Goal: Information Seeking & Learning: Check status

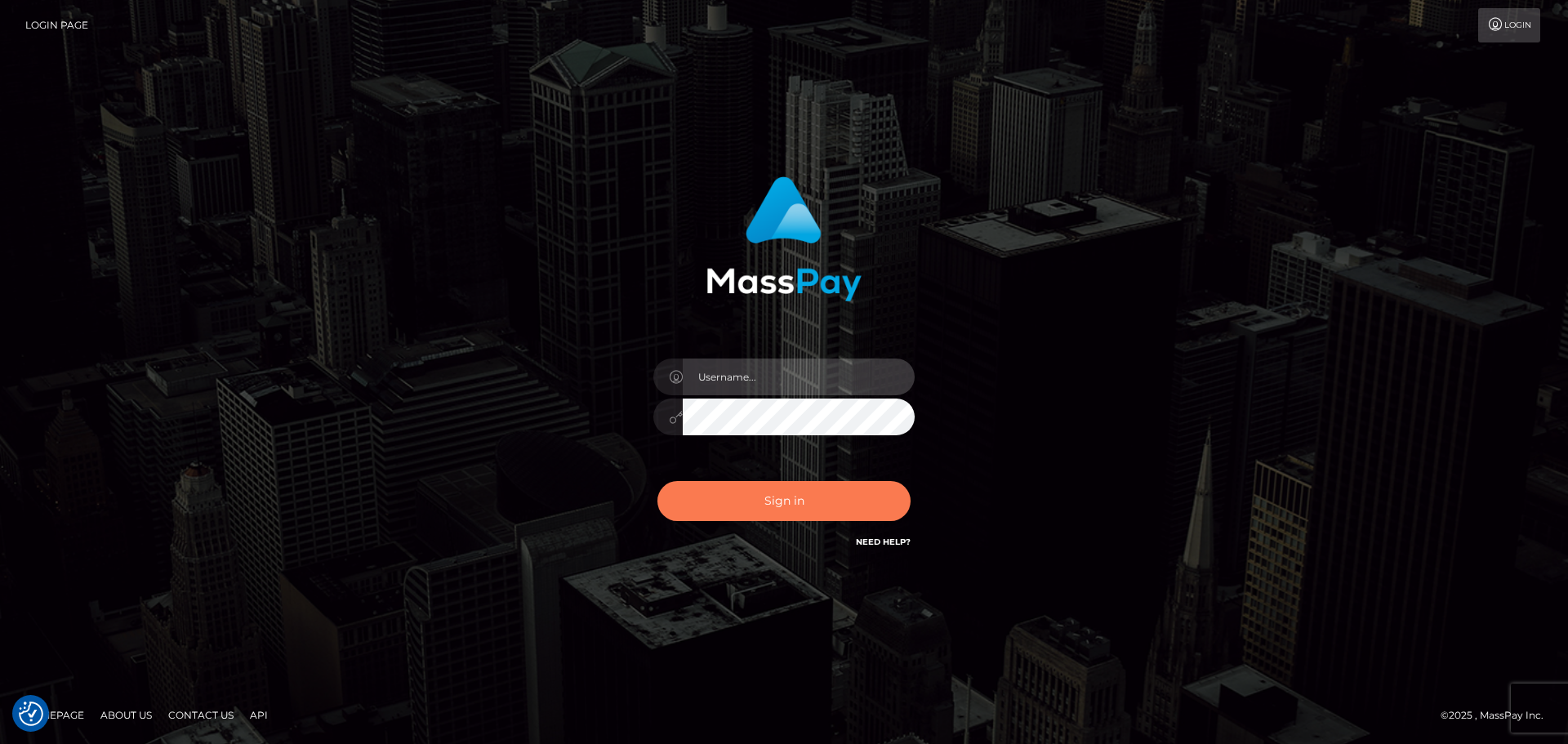
type input "hello.feetfinder"
click at [792, 503] on button "Sign in" at bounding box center [784, 501] width 253 height 40
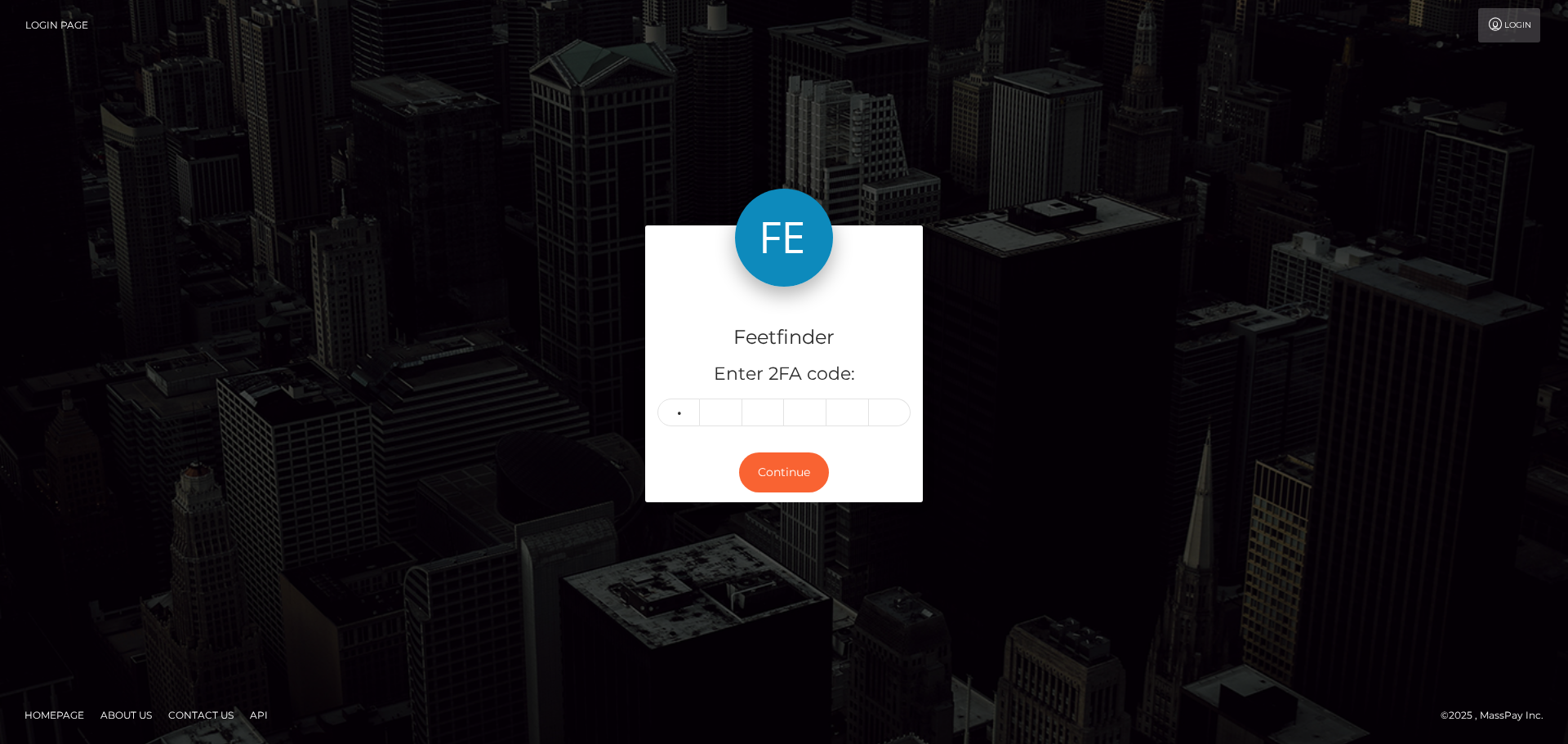
type input "4"
type input "9"
type input "5"
type input "6"
type input "3"
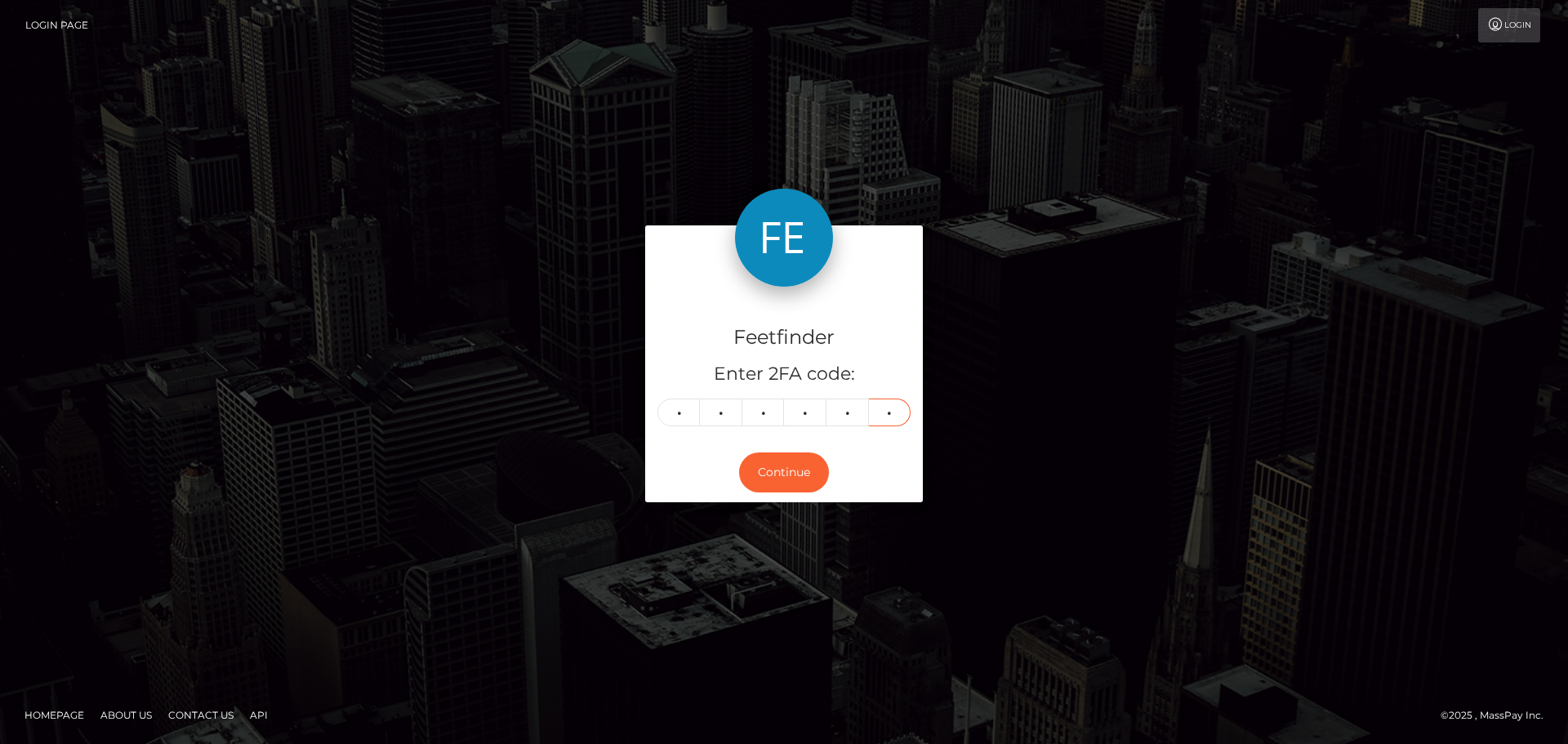
type input "1"
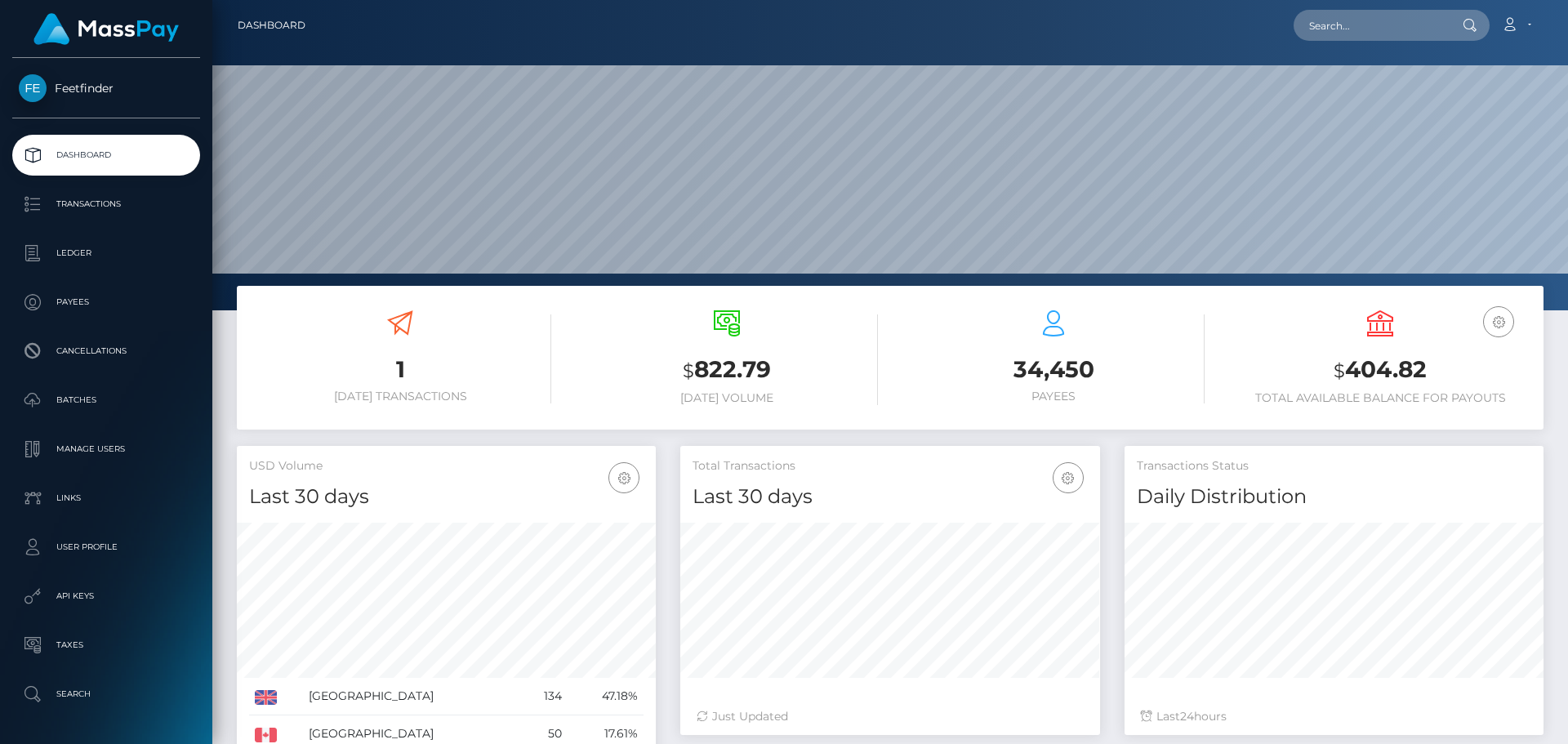
scroll to position [290, 419]
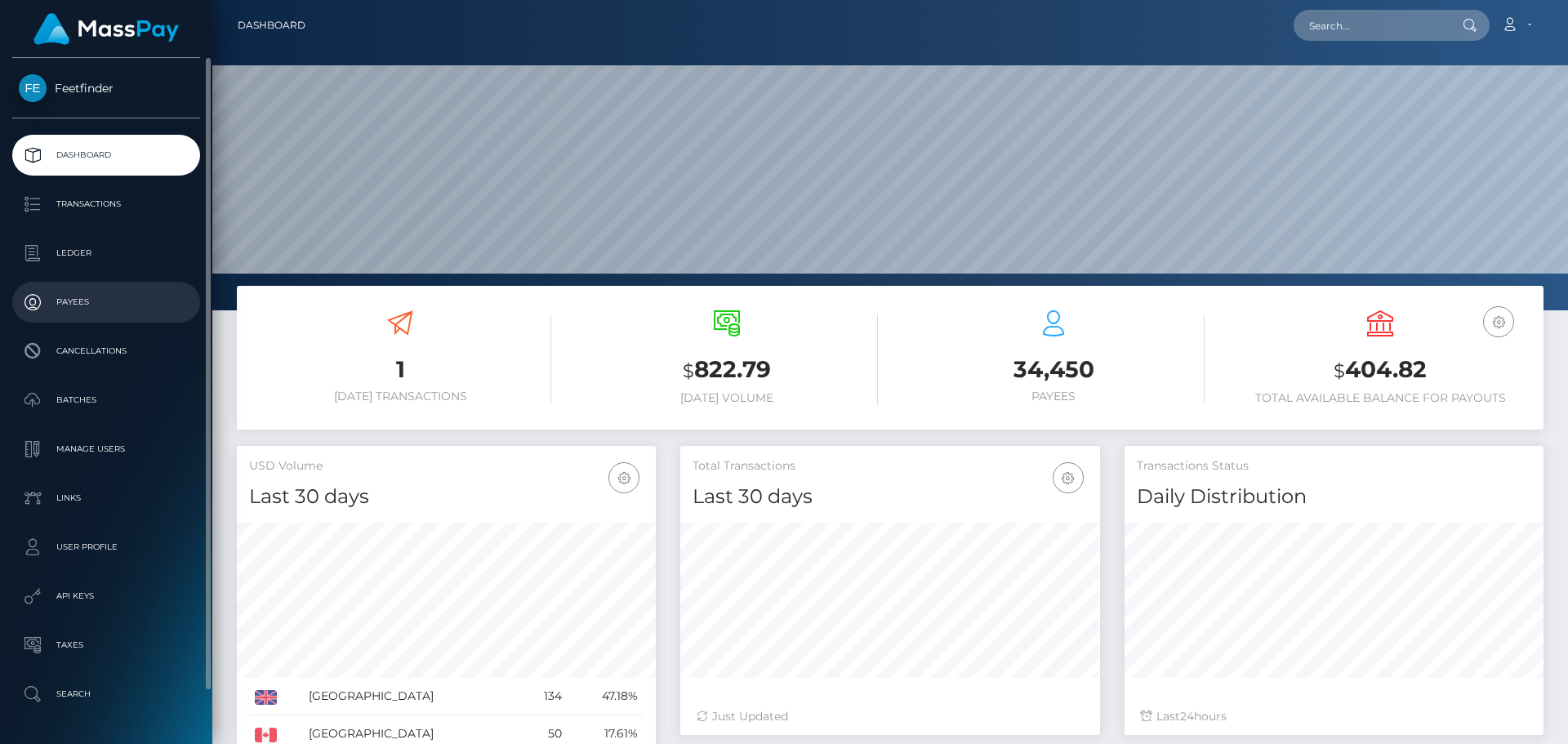
click at [96, 312] on p "Payees" at bounding box center [106, 302] width 175 height 24
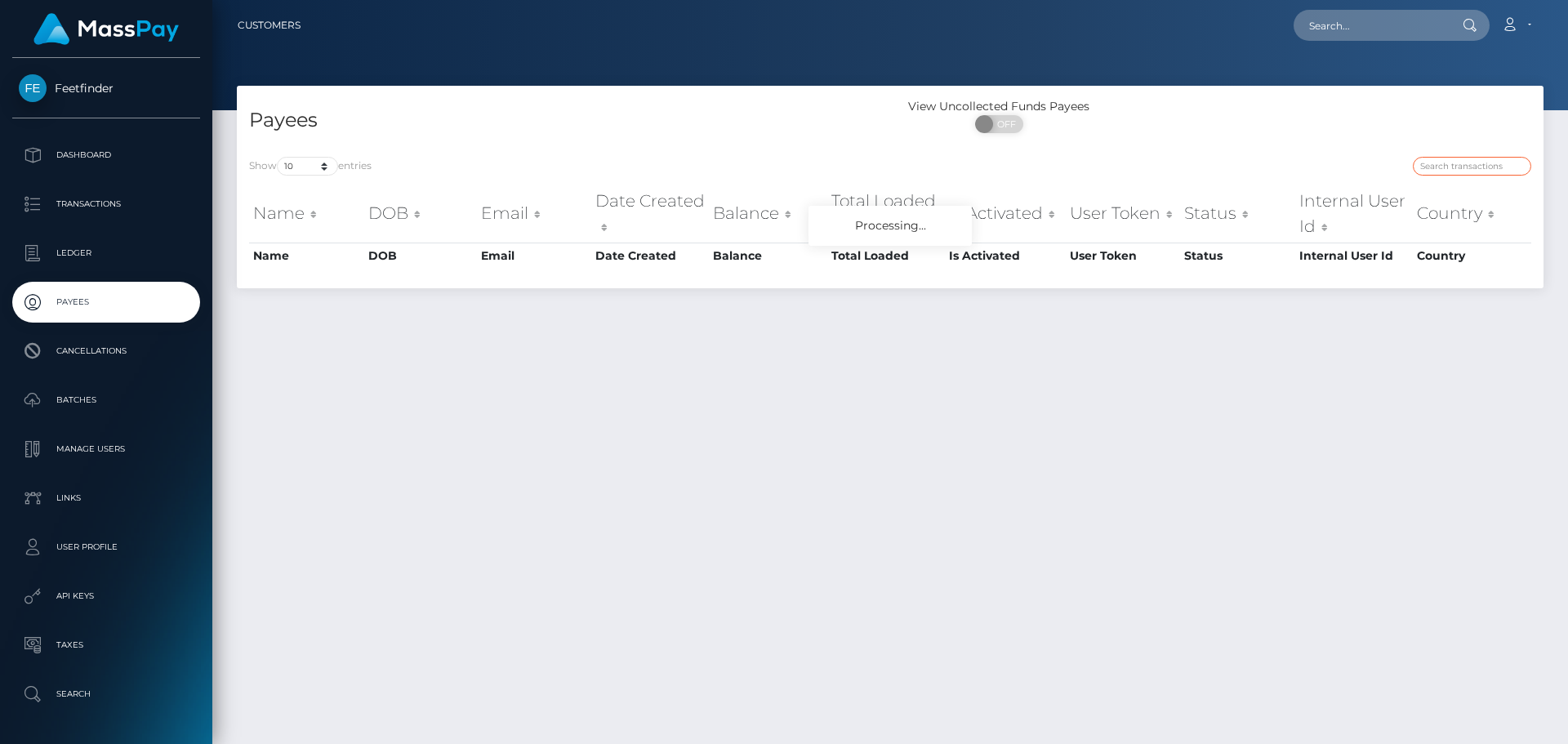
click at [1448, 160] on input "search" at bounding box center [1471, 166] width 118 height 19
paste input "ee250f1a-6fb1-11f0-87f1-0266f44cc279"
type input "ee250f1a-6fb1-11f0-87f1-0266f44cc279"
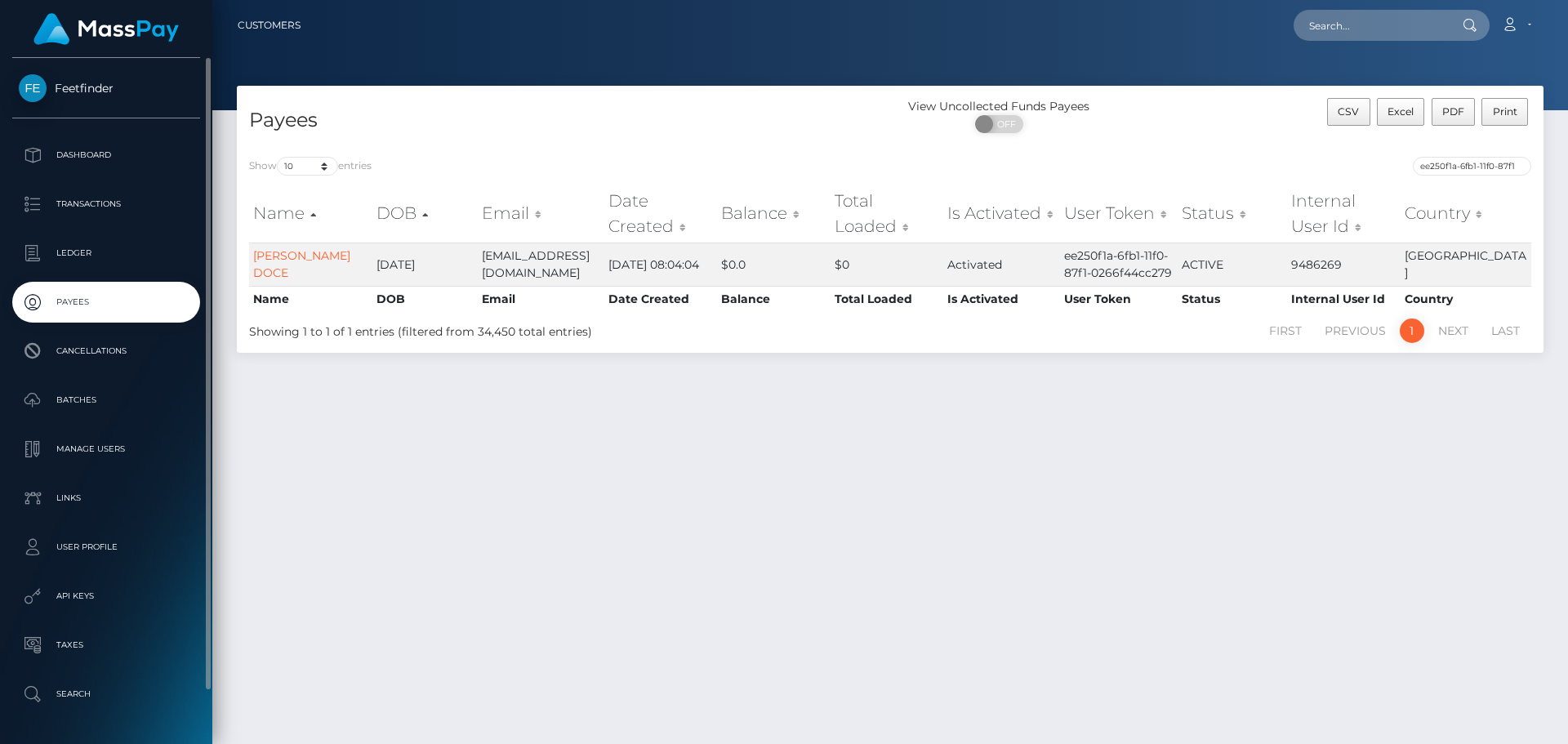
click at [102, 298] on p "Payees" at bounding box center [106, 302] width 175 height 24
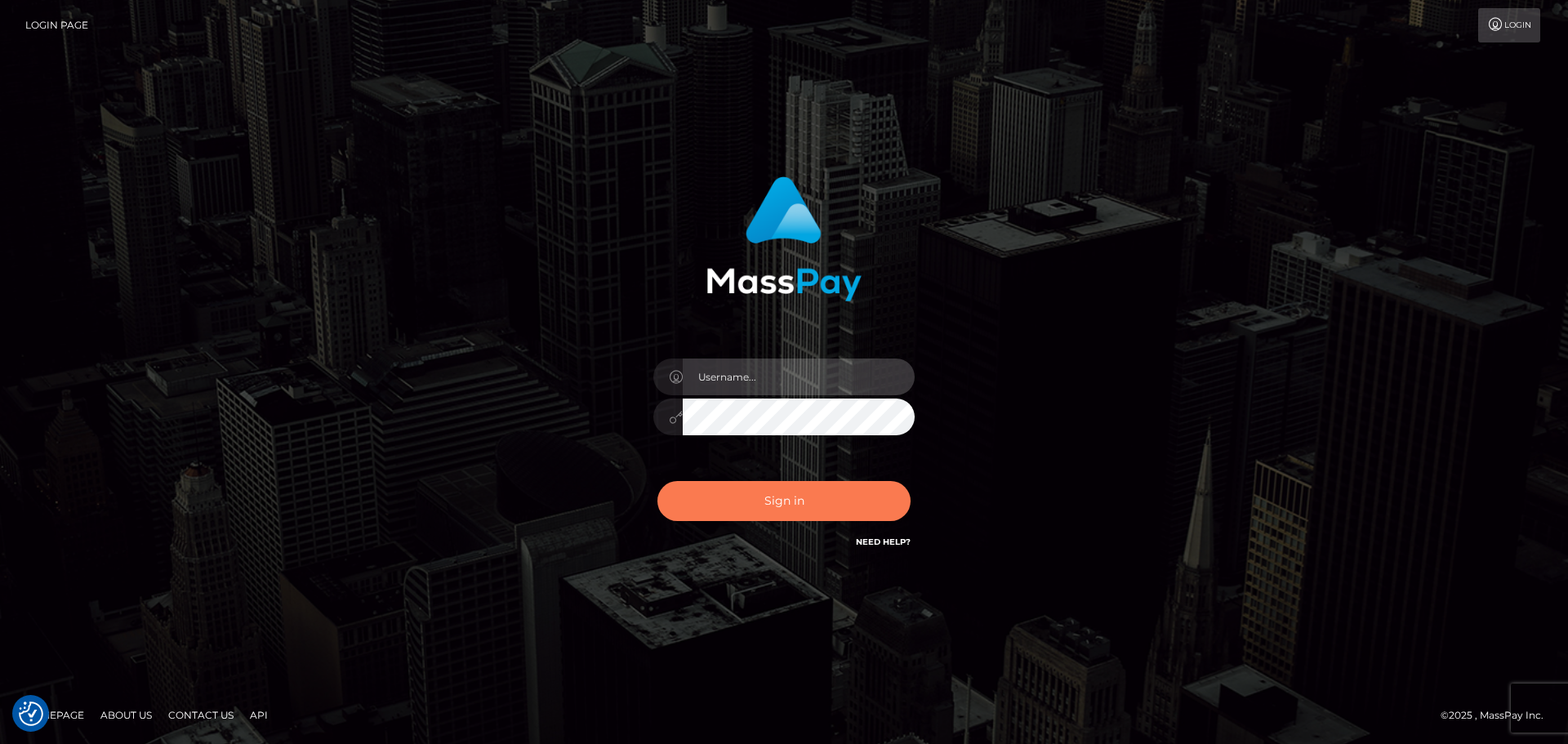
type input "hello.feetfinder"
click at [815, 497] on button "Sign in" at bounding box center [784, 501] width 253 height 40
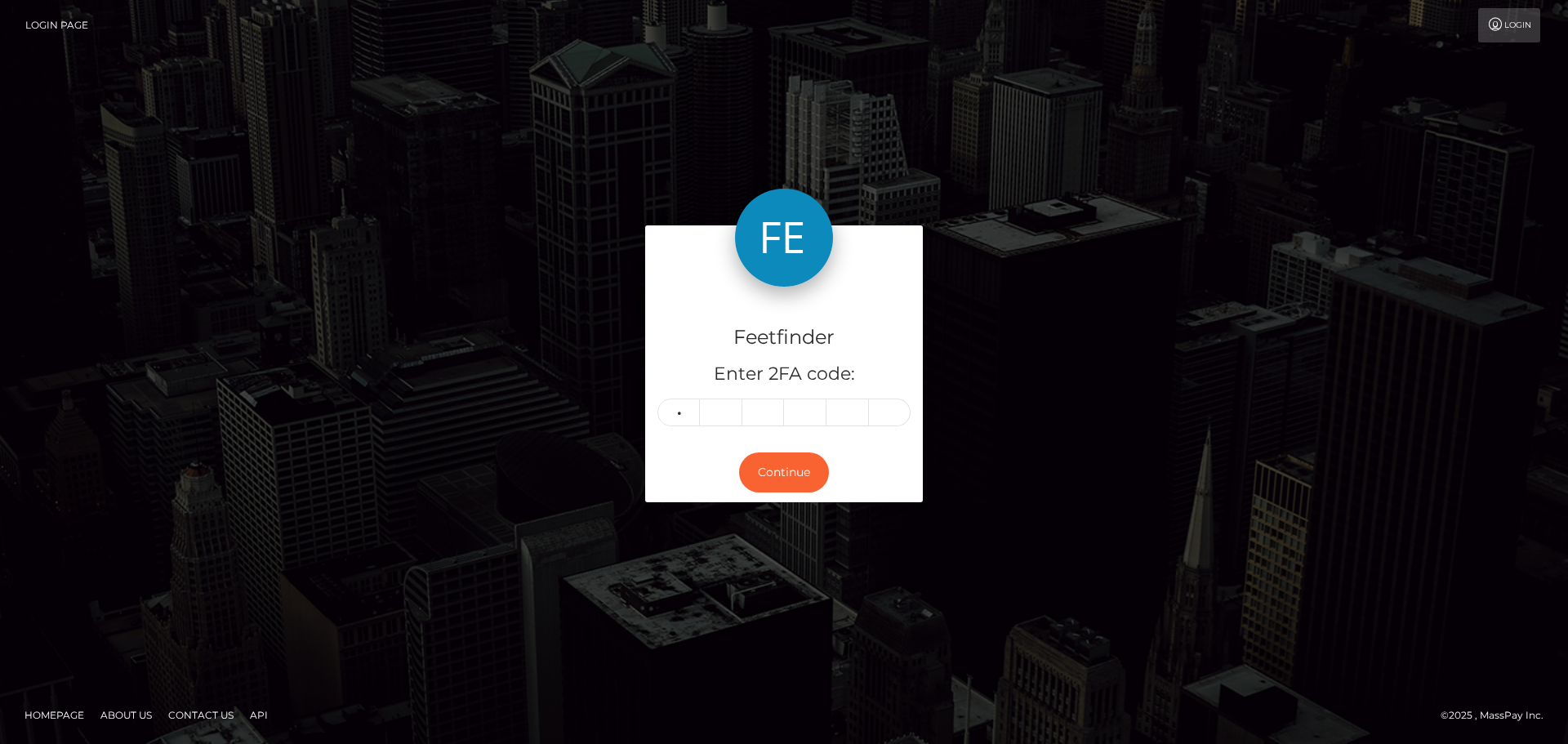
type input "7"
type input "8"
type input "5"
type input "8"
type input "0"
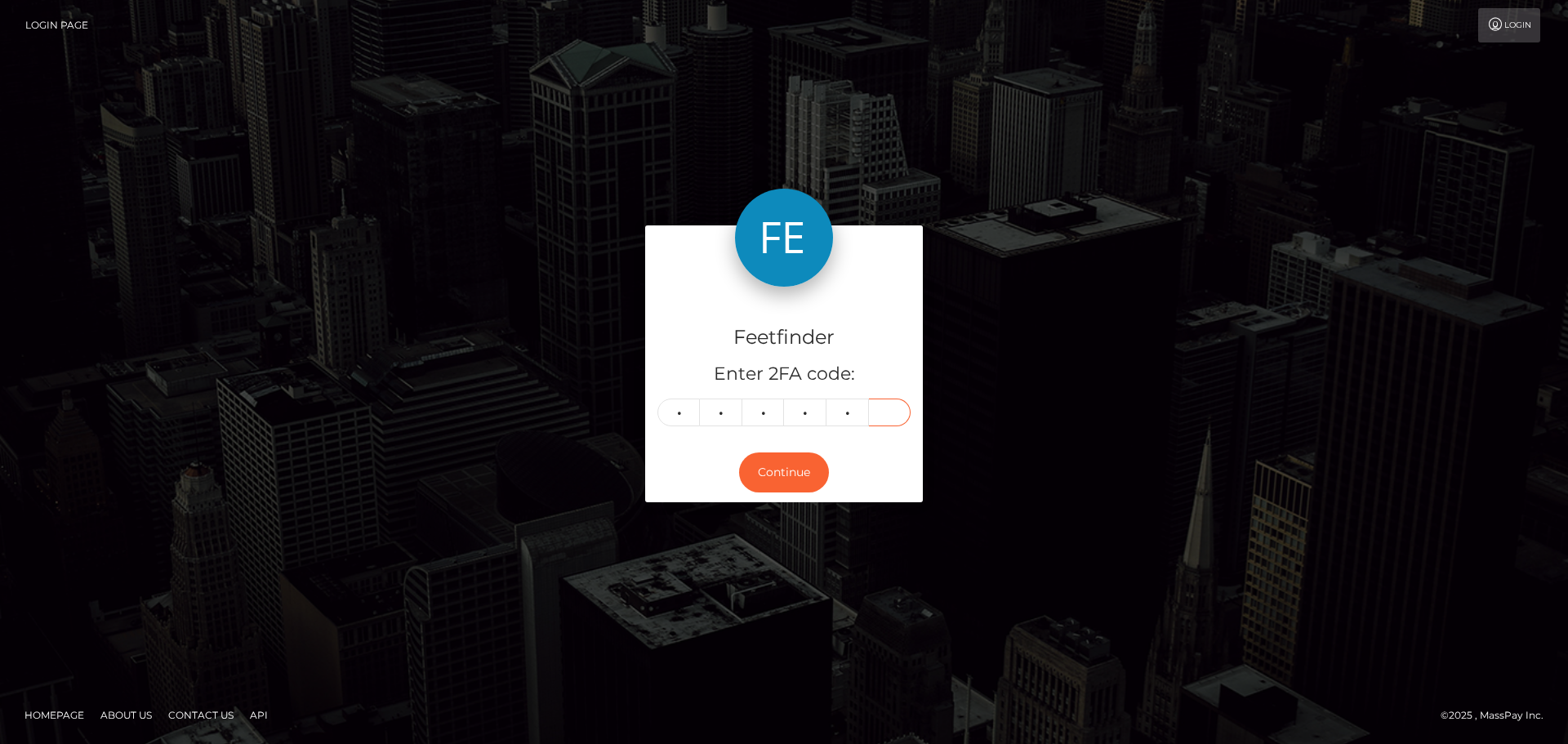
type input "9"
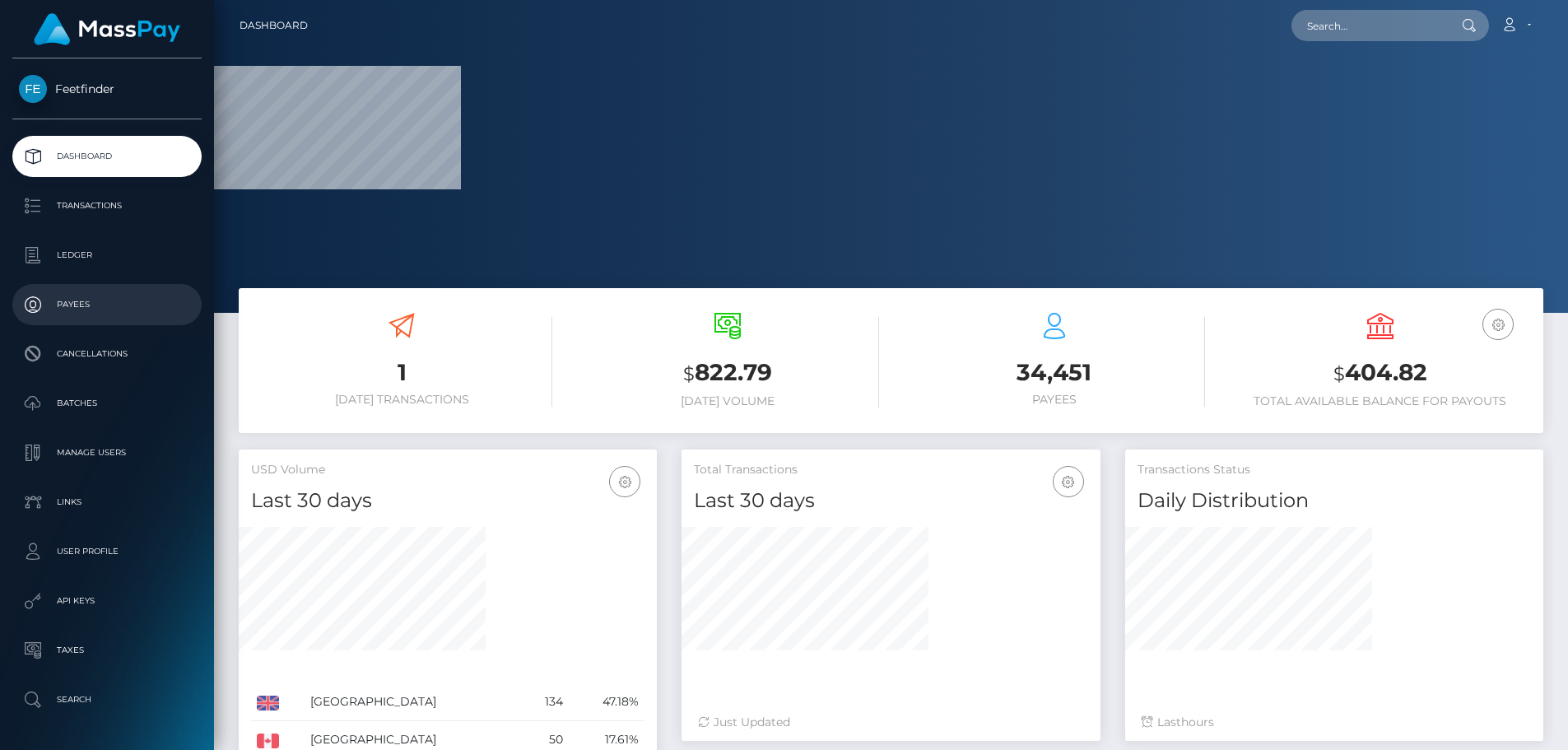
click at [64, 291] on link "Payees" at bounding box center [106, 304] width 189 height 41
click at [87, 299] on p "Payees" at bounding box center [107, 304] width 176 height 24
click at [87, 300] on p "Payees" at bounding box center [107, 304] width 176 height 24
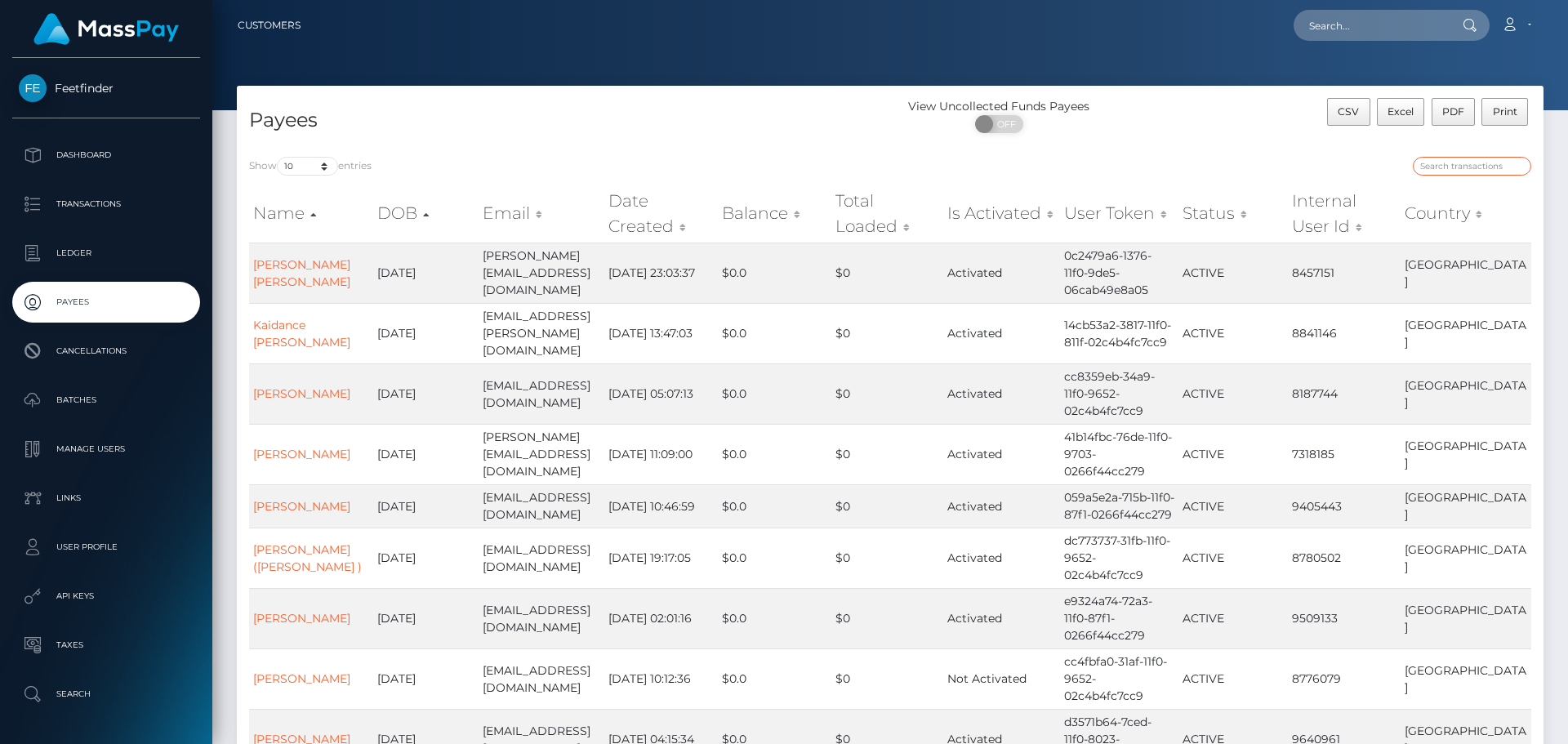
click at [1483, 168] on input "search" at bounding box center [1471, 166] width 118 height 19
paste input "58ffd2d3-847a-11f0-8023-0266f44cc279"
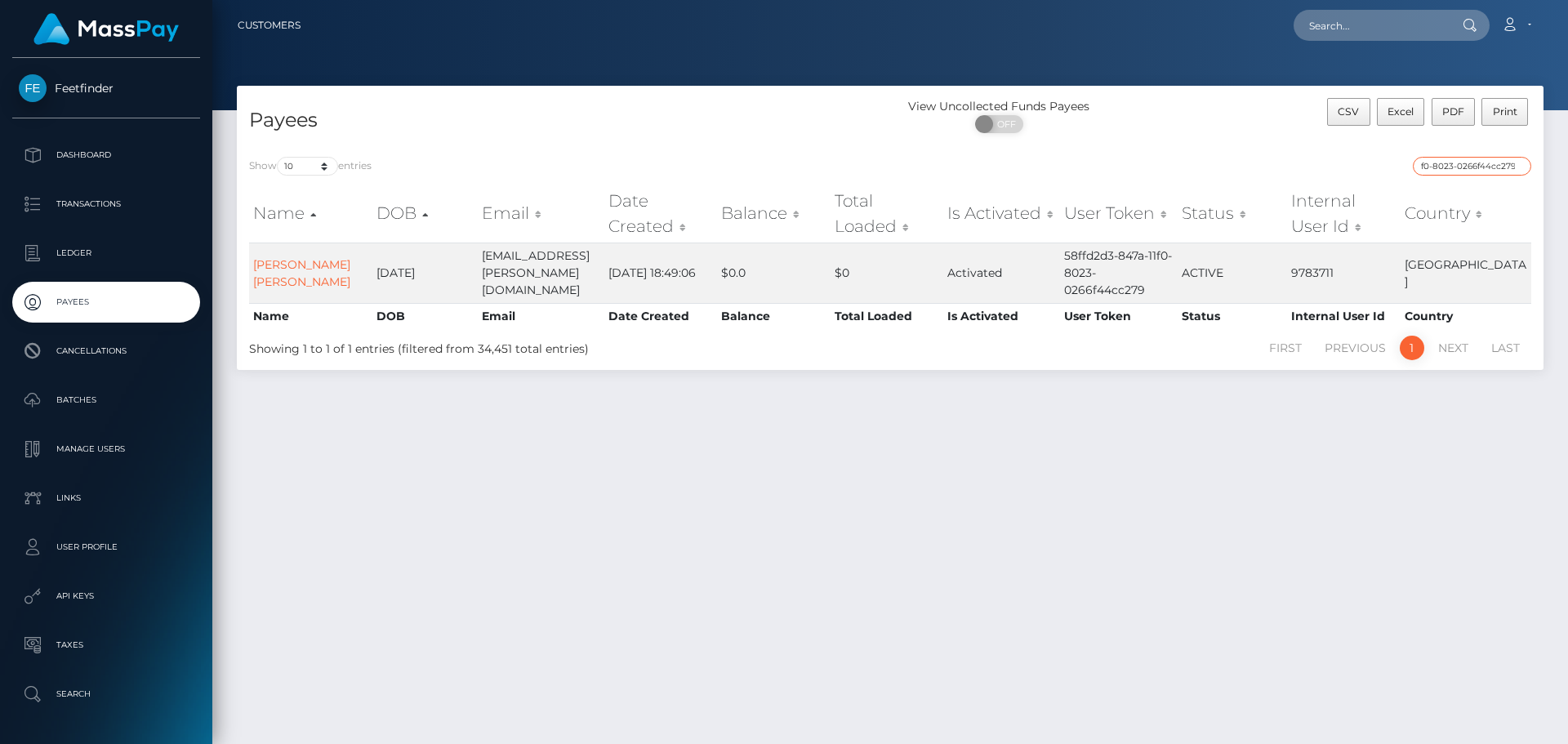
type input "58ffd2d3-847a-11f0-8023-0266f44cc279"
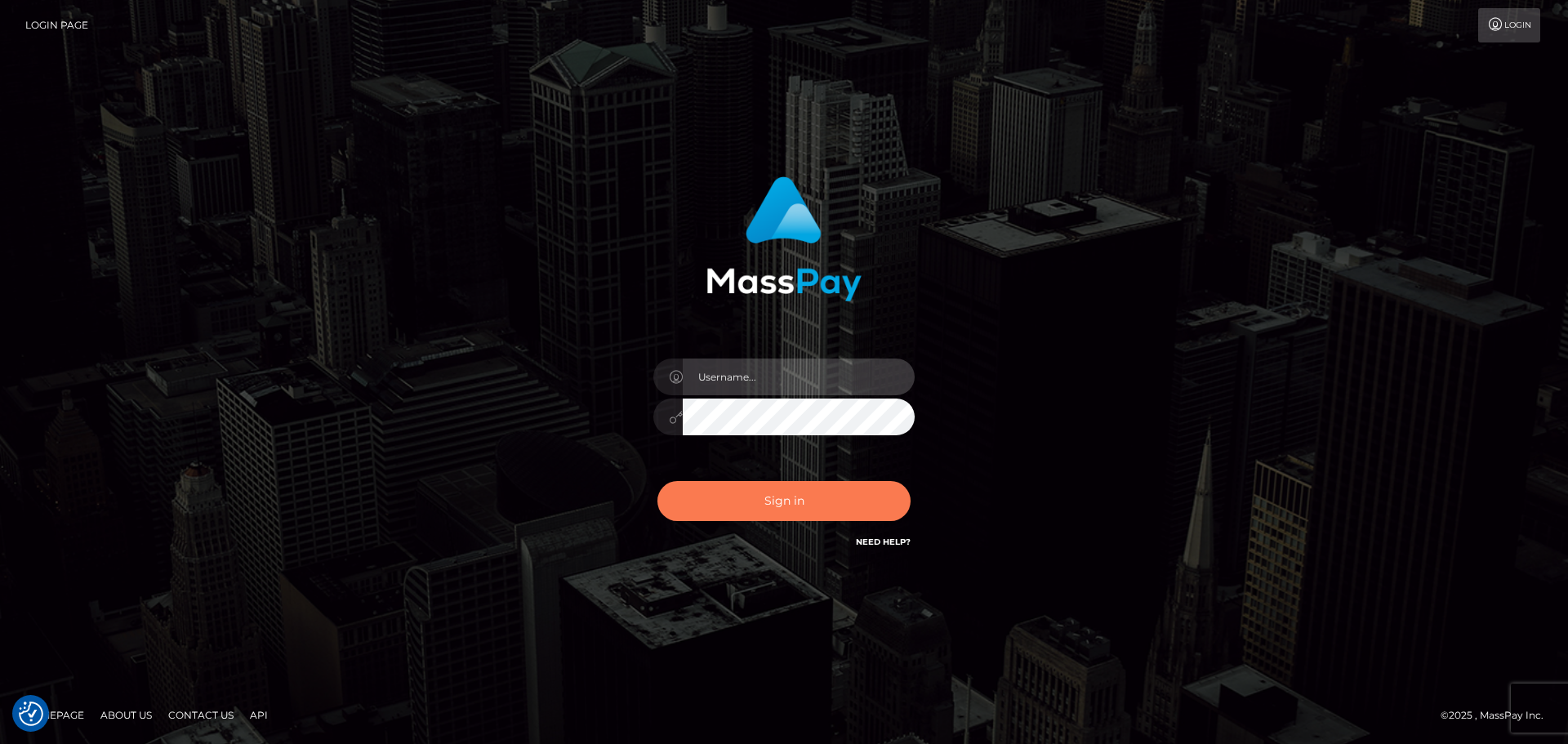
type input "hello.feetfinder"
click at [788, 505] on button "Sign in" at bounding box center [784, 501] width 253 height 40
type input "hello.feetfinder"
click at [797, 487] on button "Sign in" at bounding box center [784, 501] width 253 height 40
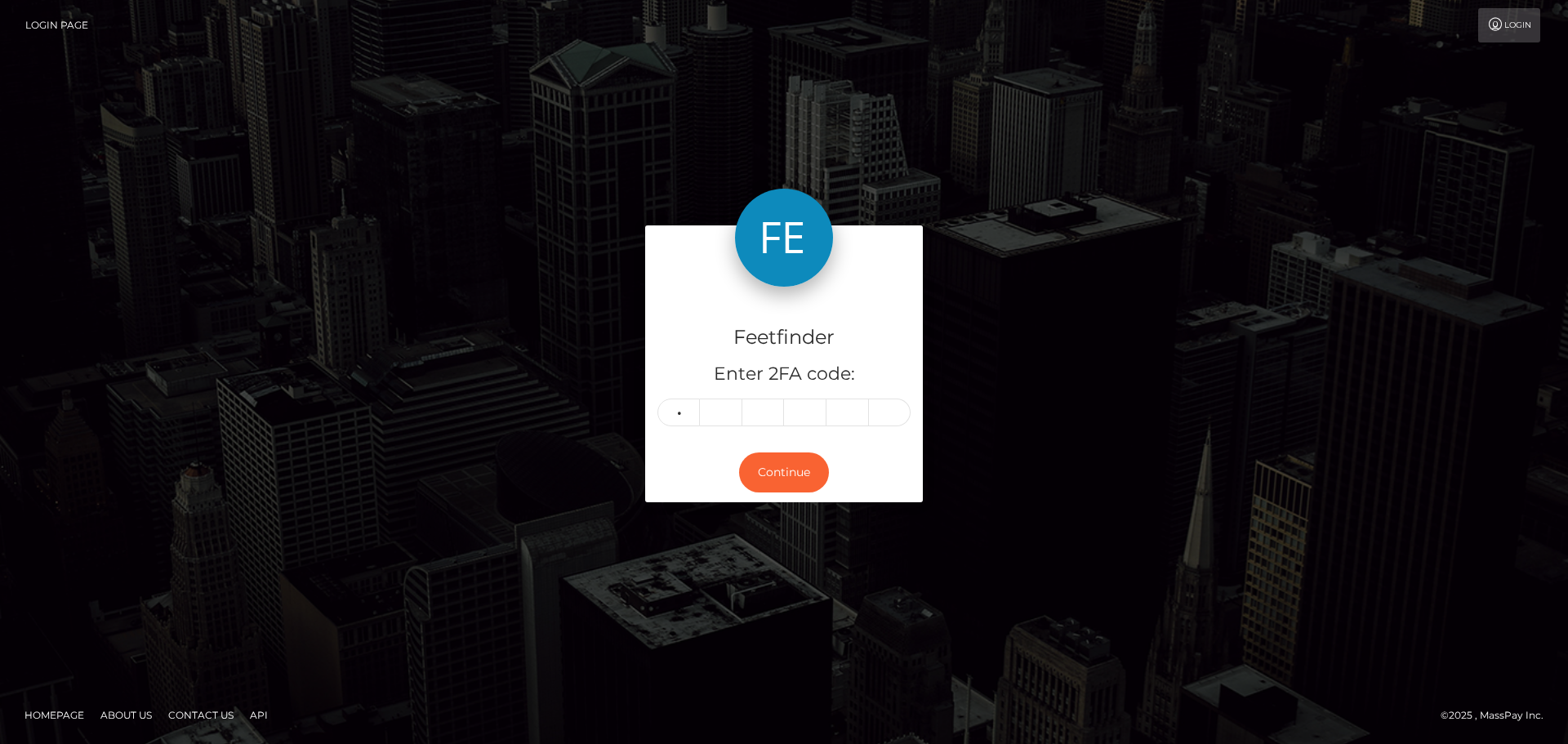
type input "4"
type input "0"
type input "6"
type input "1"
type input "2"
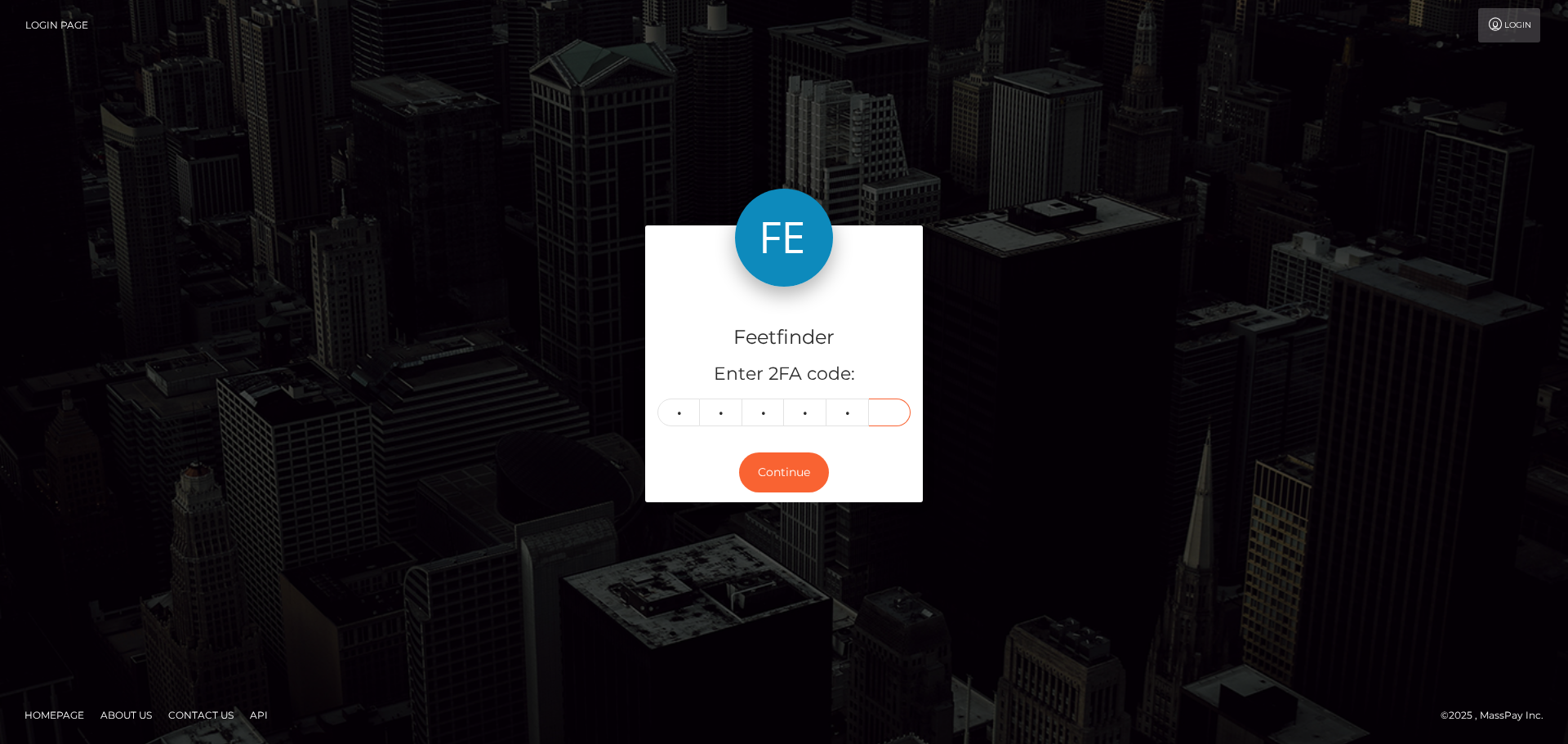
type input "8"
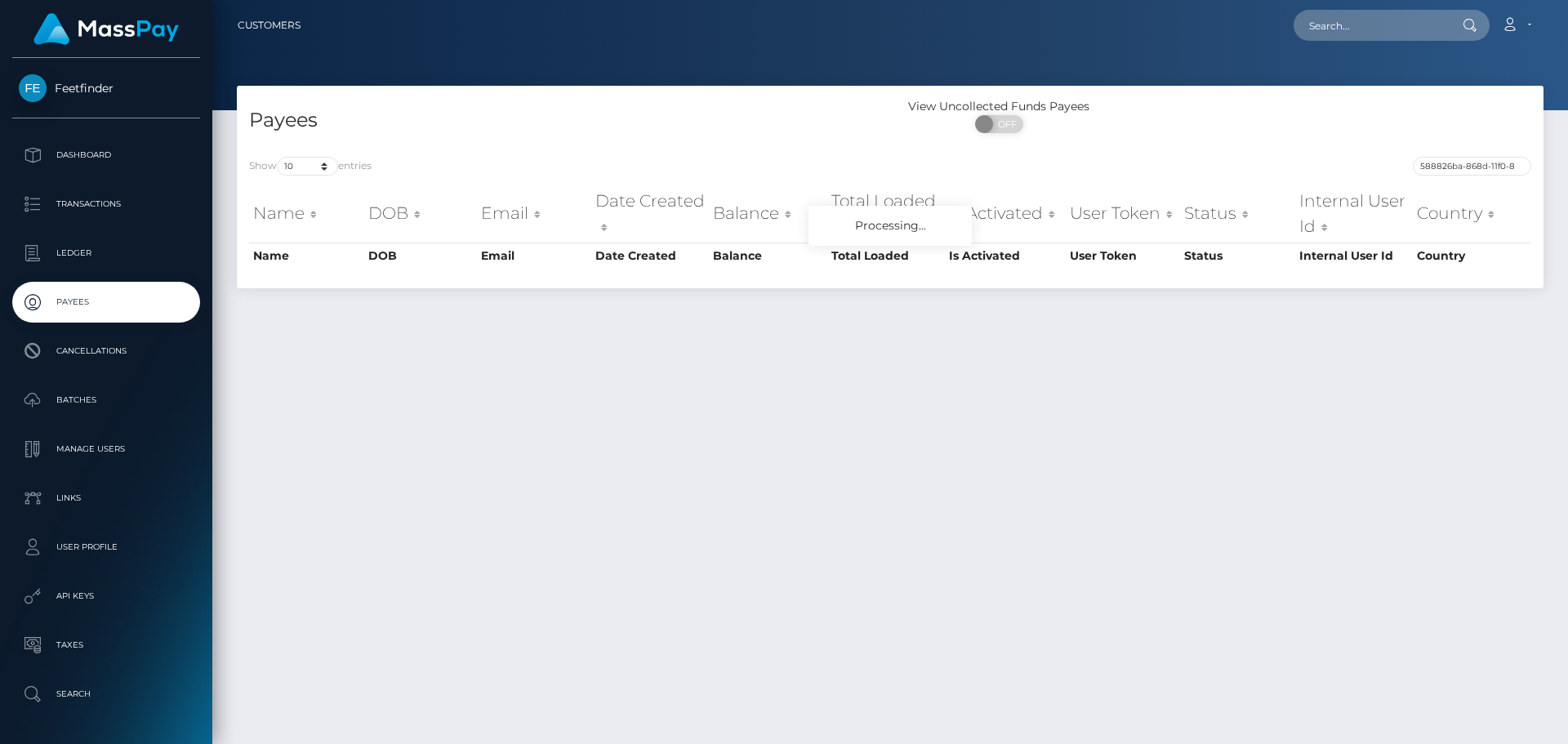
scroll to position [0, 76]
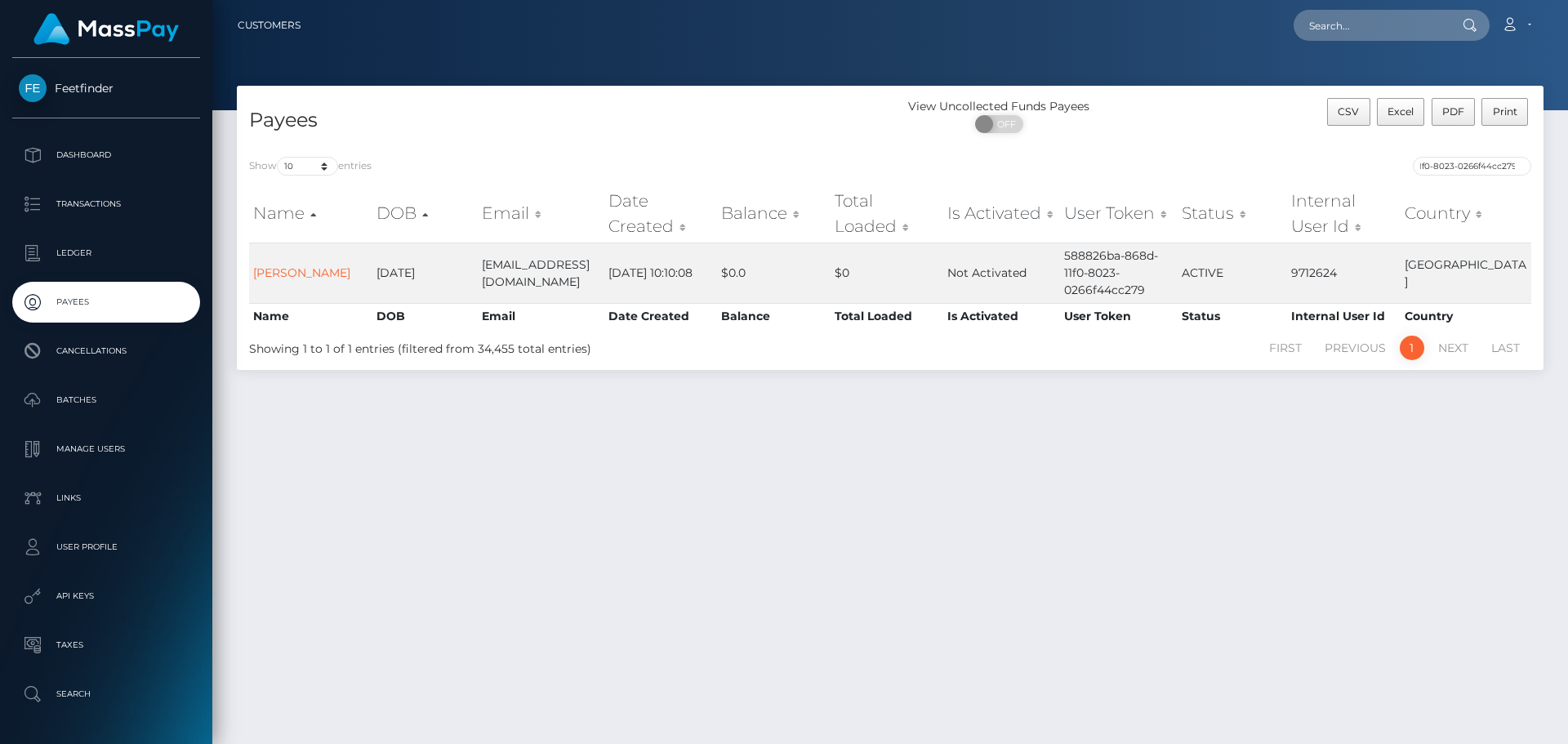
type input "588826ba-868d-11f0-8023-0266f44cc279"
click at [159, 299] on p "Payees" at bounding box center [106, 302] width 175 height 24
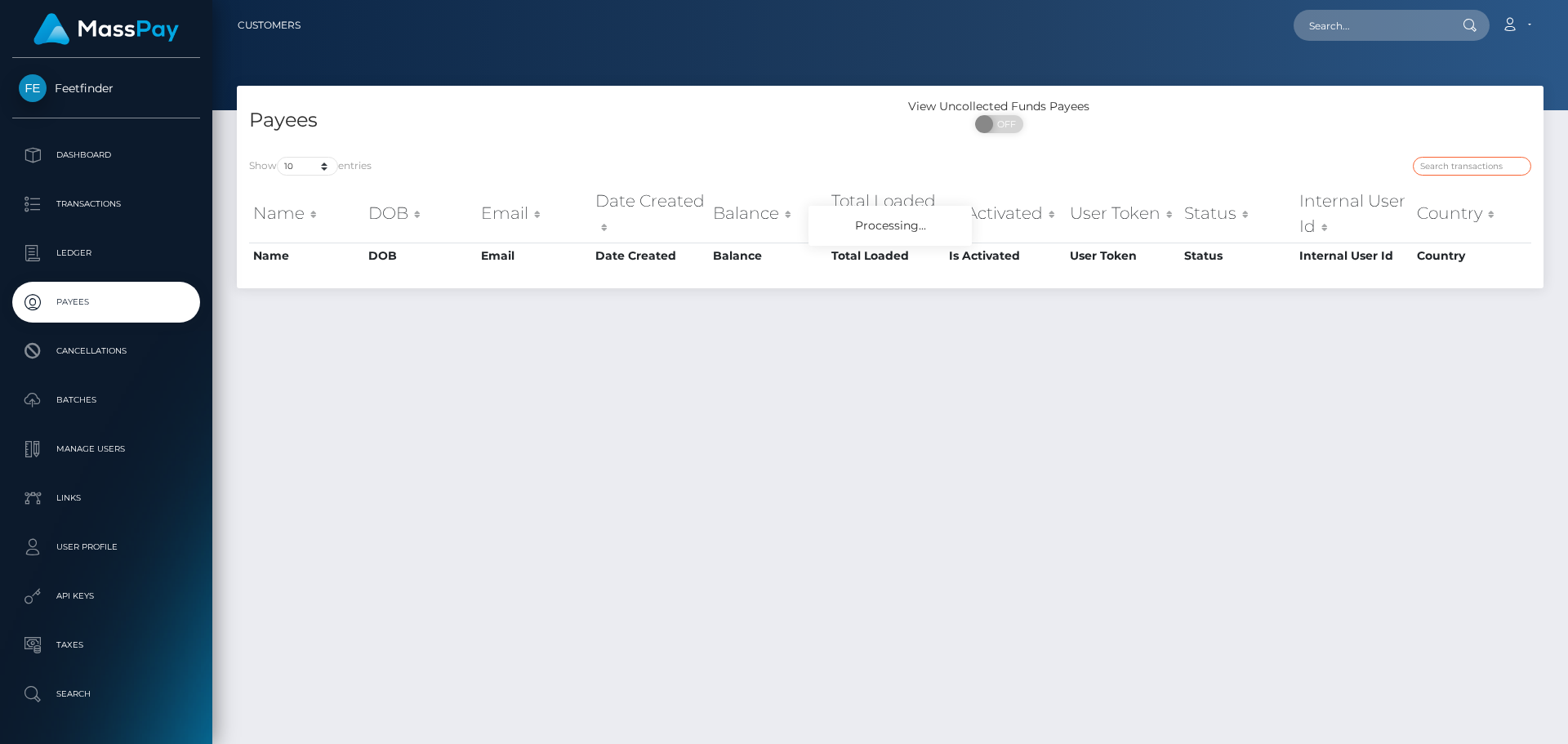
click at [1439, 162] on input "search" at bounding box center [1471, 166] width 118 height 19
paste input "5094d159-9f5d-11f0-b1e8-026f69db09b1"
type input "5094d159-9f5d-11f0-b1e8-026f69db09b1"
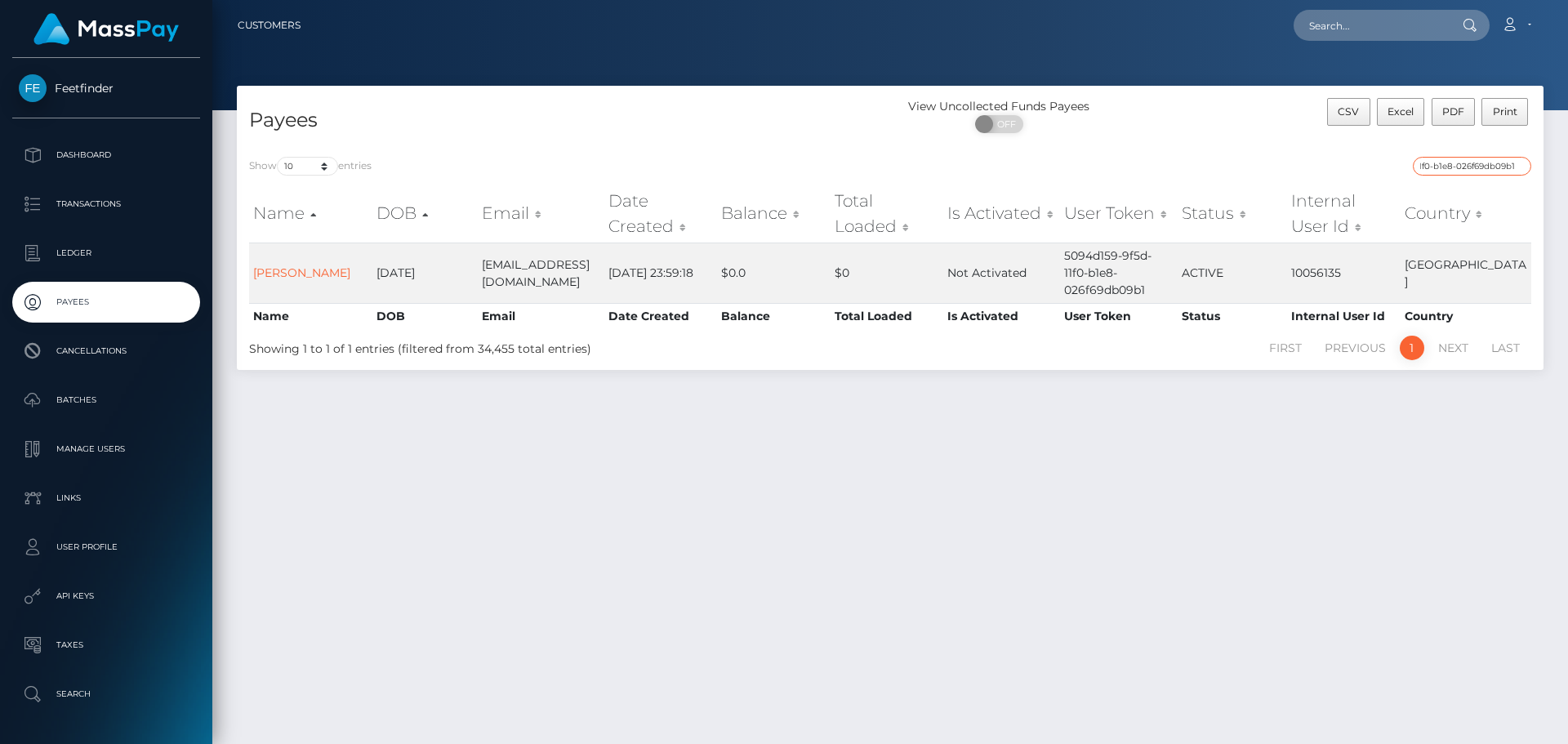
scroll to position [0, 0]
click at [1453, 157] on input "5094d159-9f5d-11f0-b1e8-026f69db09b1" at bounding box center [1471, 166] width 118 height 19
paste input "b260d8d6-71ec-11f0-87f1-0266f44cc279"
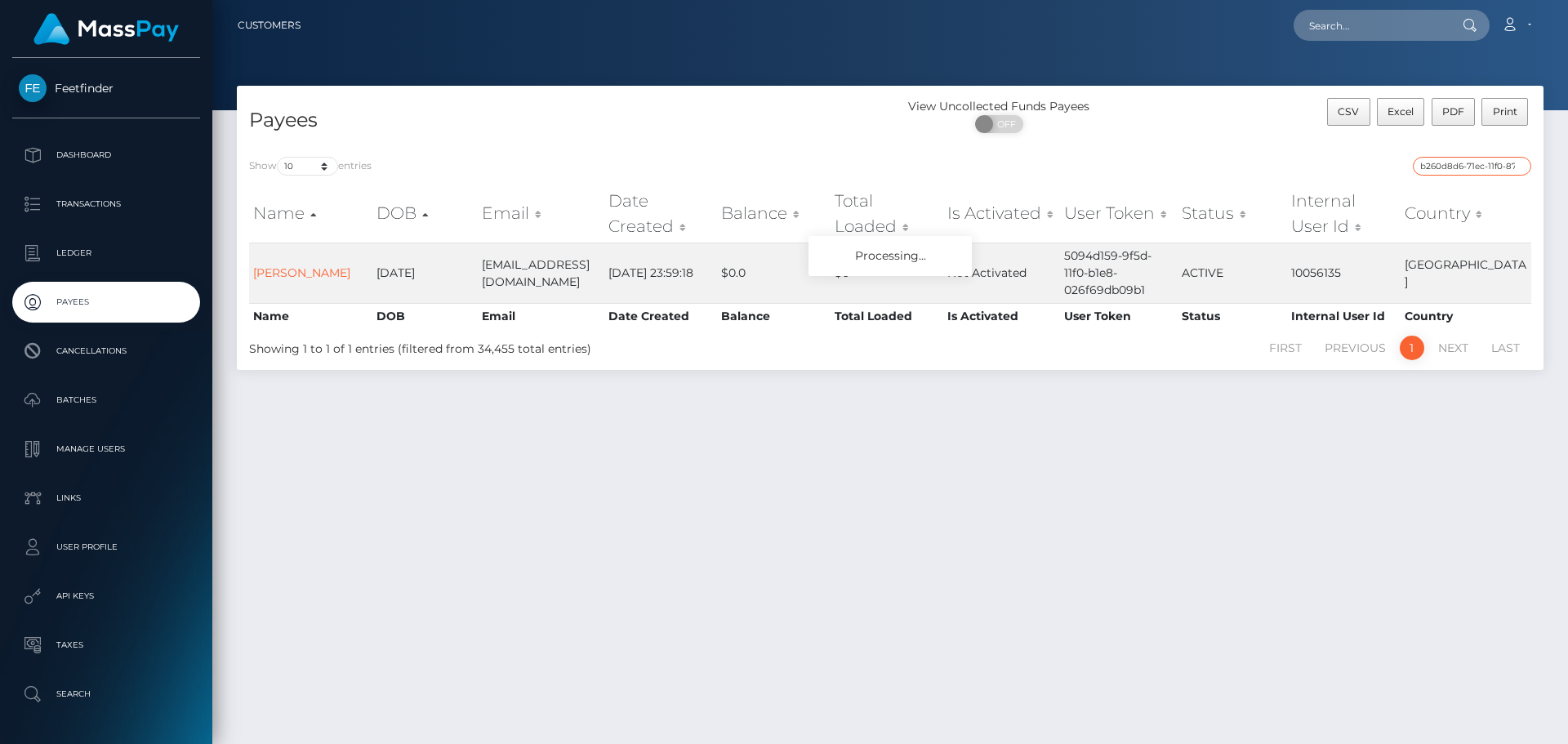
scroll to position [0, 69]
type input "b260d8d6-71ec-11f0-87f1-0266f44cc279"
drag, startPoint x: 118, startPoint y: 305, endPoint x: 125, endPoint y: 295, distance: 12.2
click at [118, 305] on p "Payees" at bounding box center [106, 302] width 175 height 24
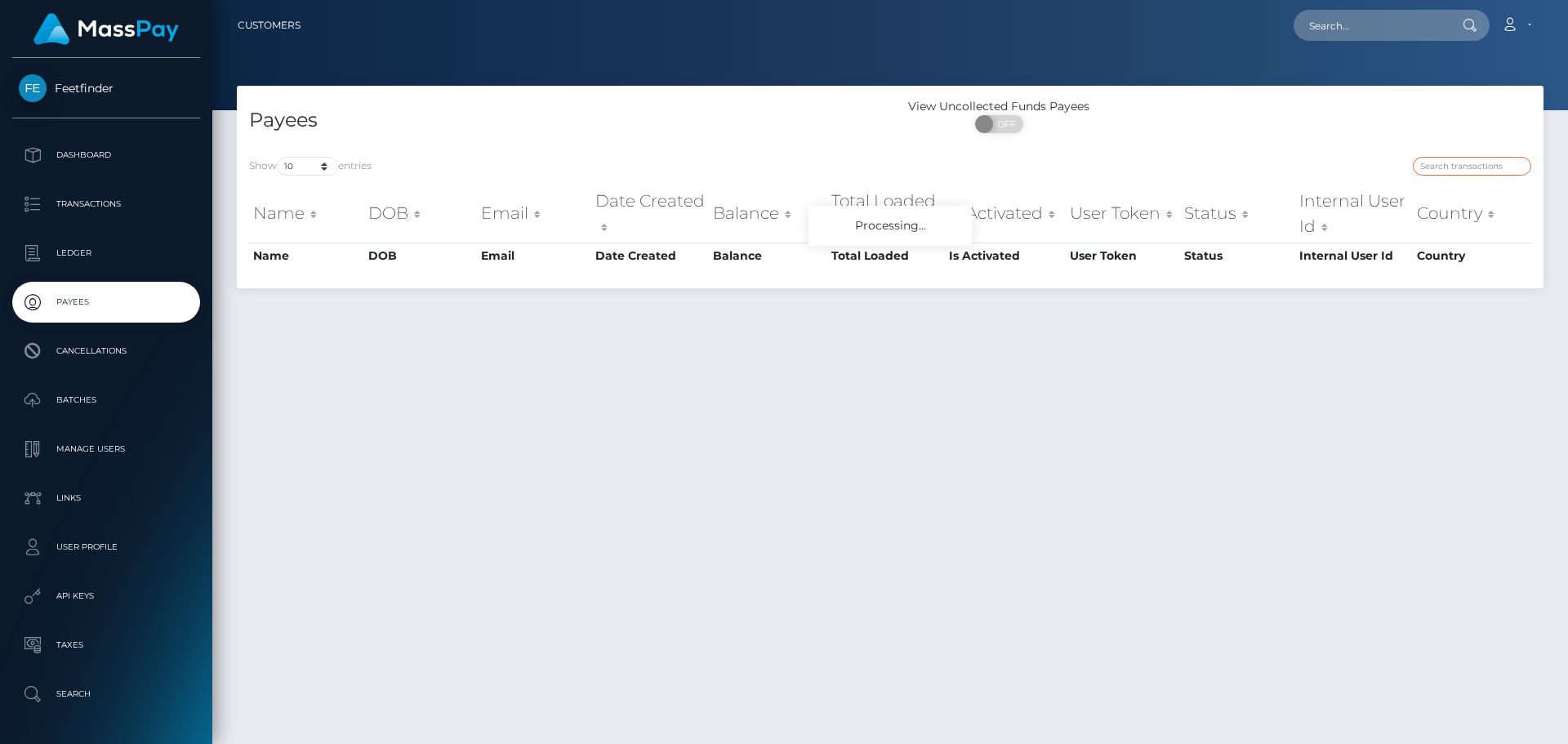
click at [1452, 160] on input "search" at bounding box center [1471, 166] width 118 height 19
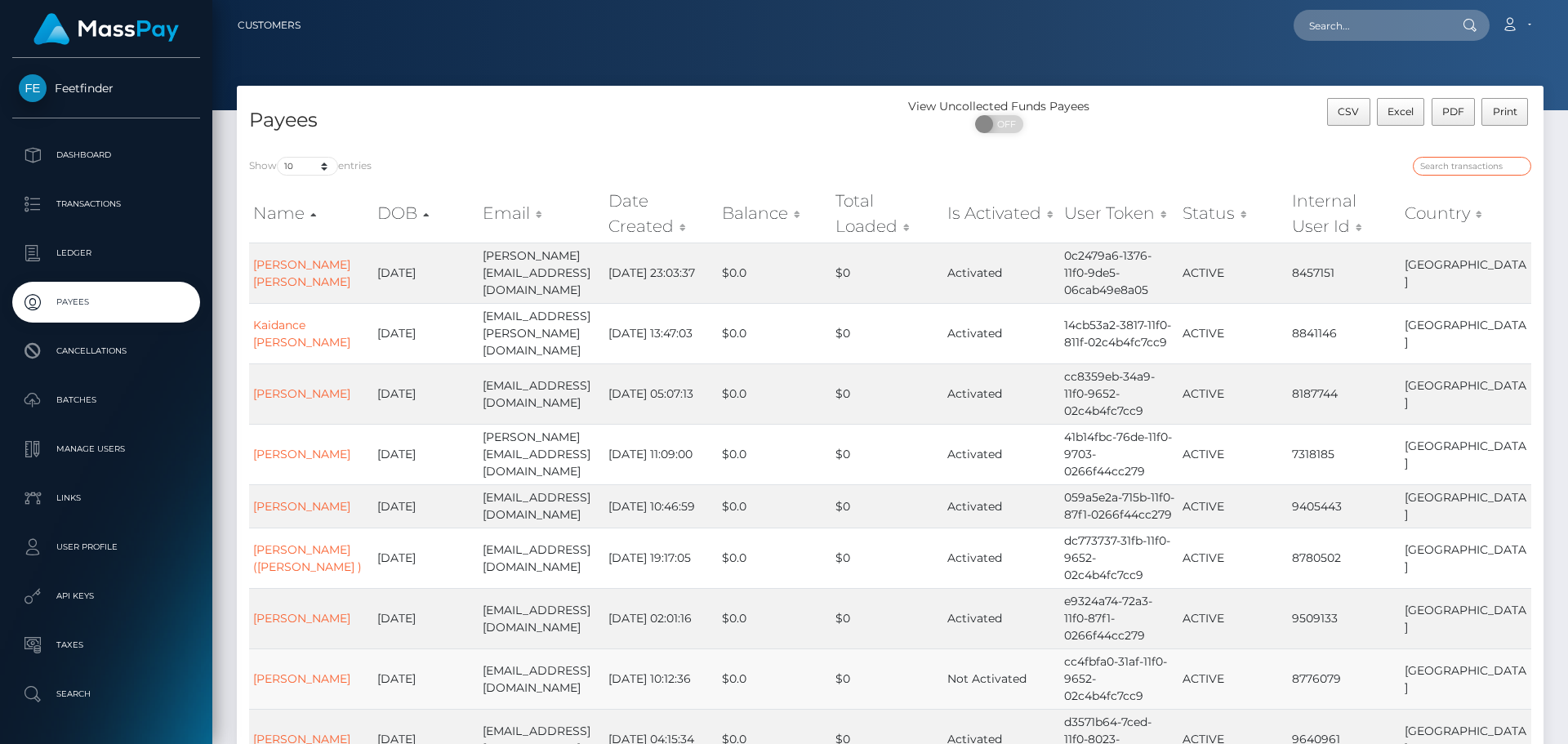
paste input "2545682f-9e95-11f0-bd85-0694aced620b"
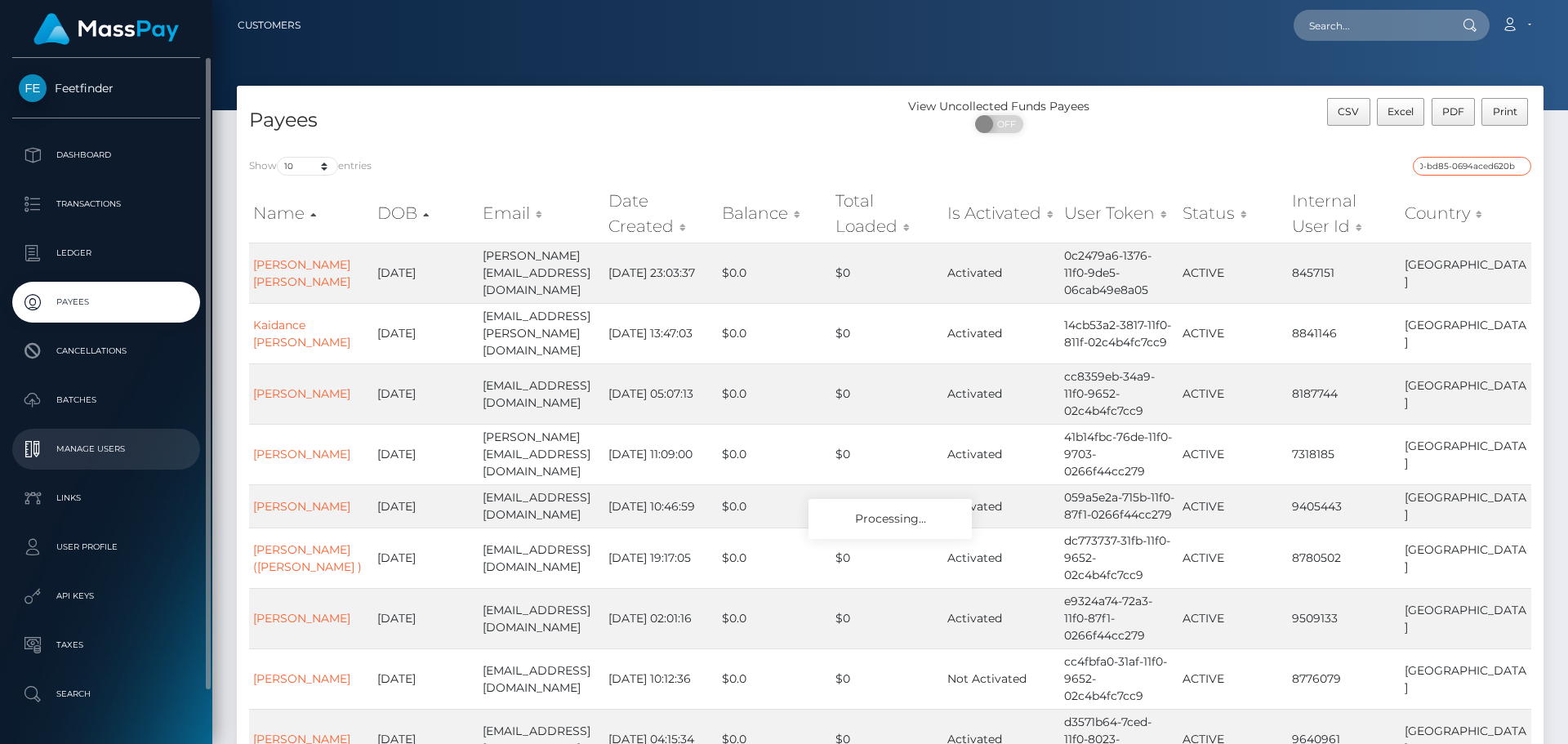
type input "2545682f-9e95-11f0-bd85-0694aced620b"
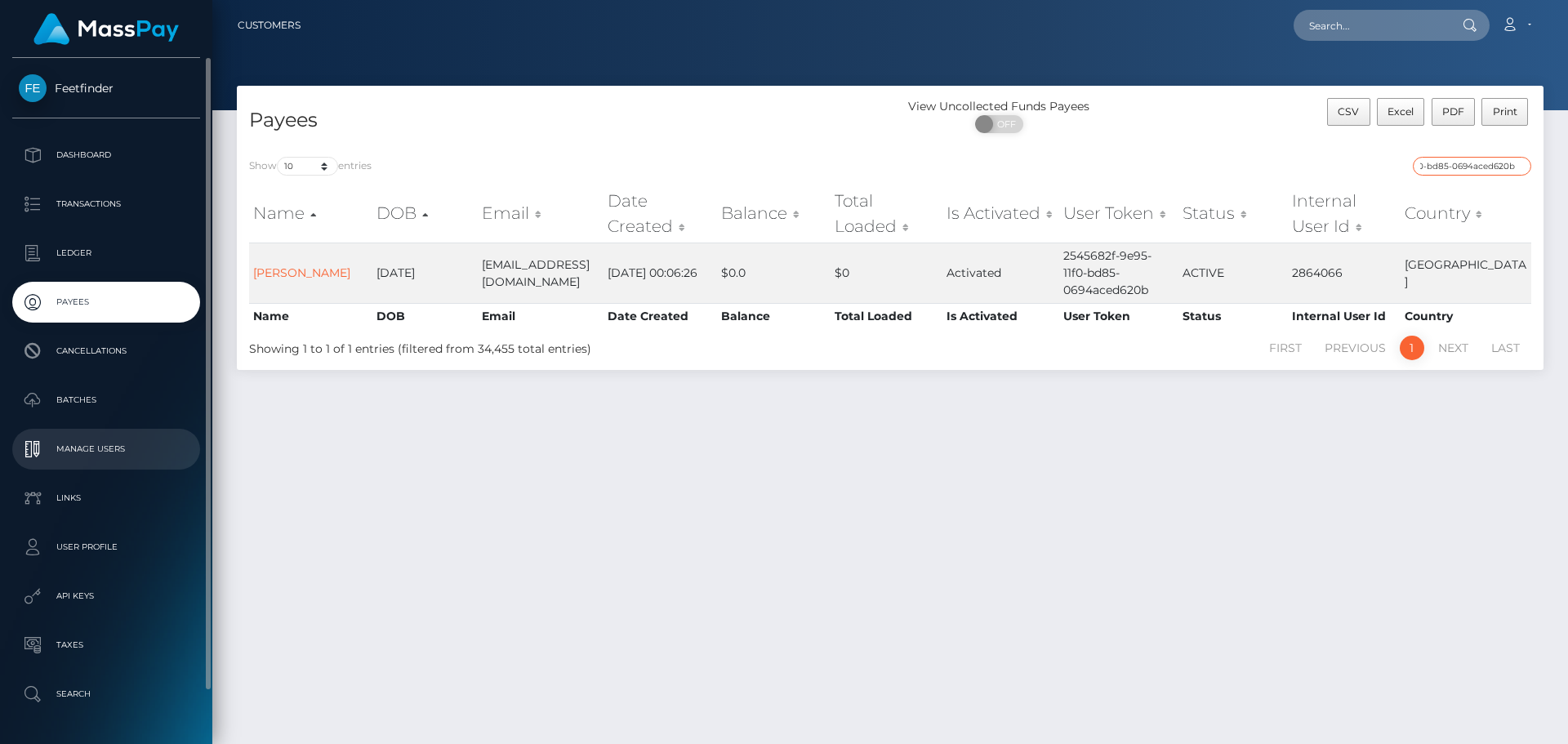
scroll to position [0, 0]
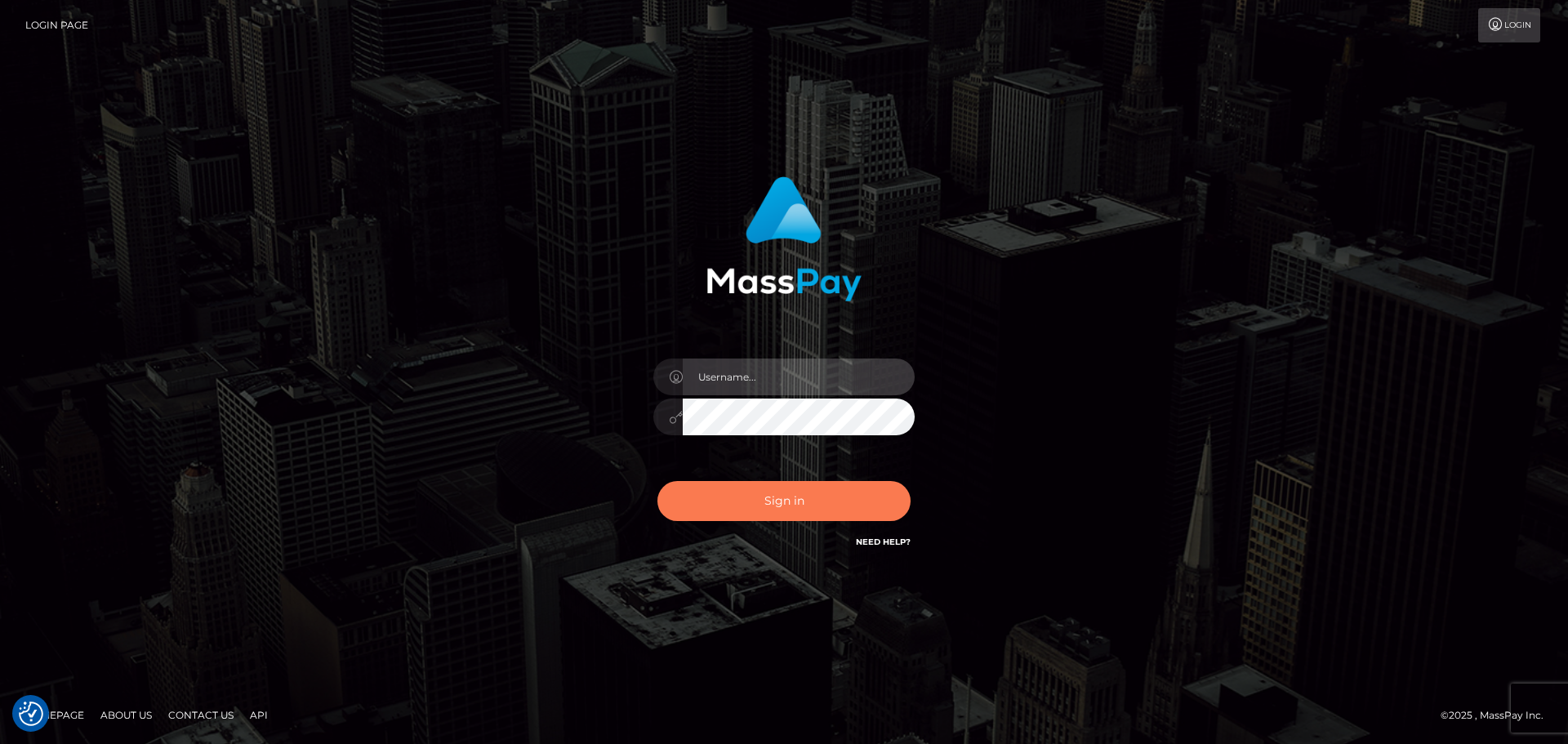
type input "hello.feetfinder"
click at [813, 498] on button "Sign in" at bounding box center [784, 501] width 253 height 40
type input "hello.feetfinder"
click at [816, 488] on button "Sign in" at bounding box center [784, 501] width 253 height 40
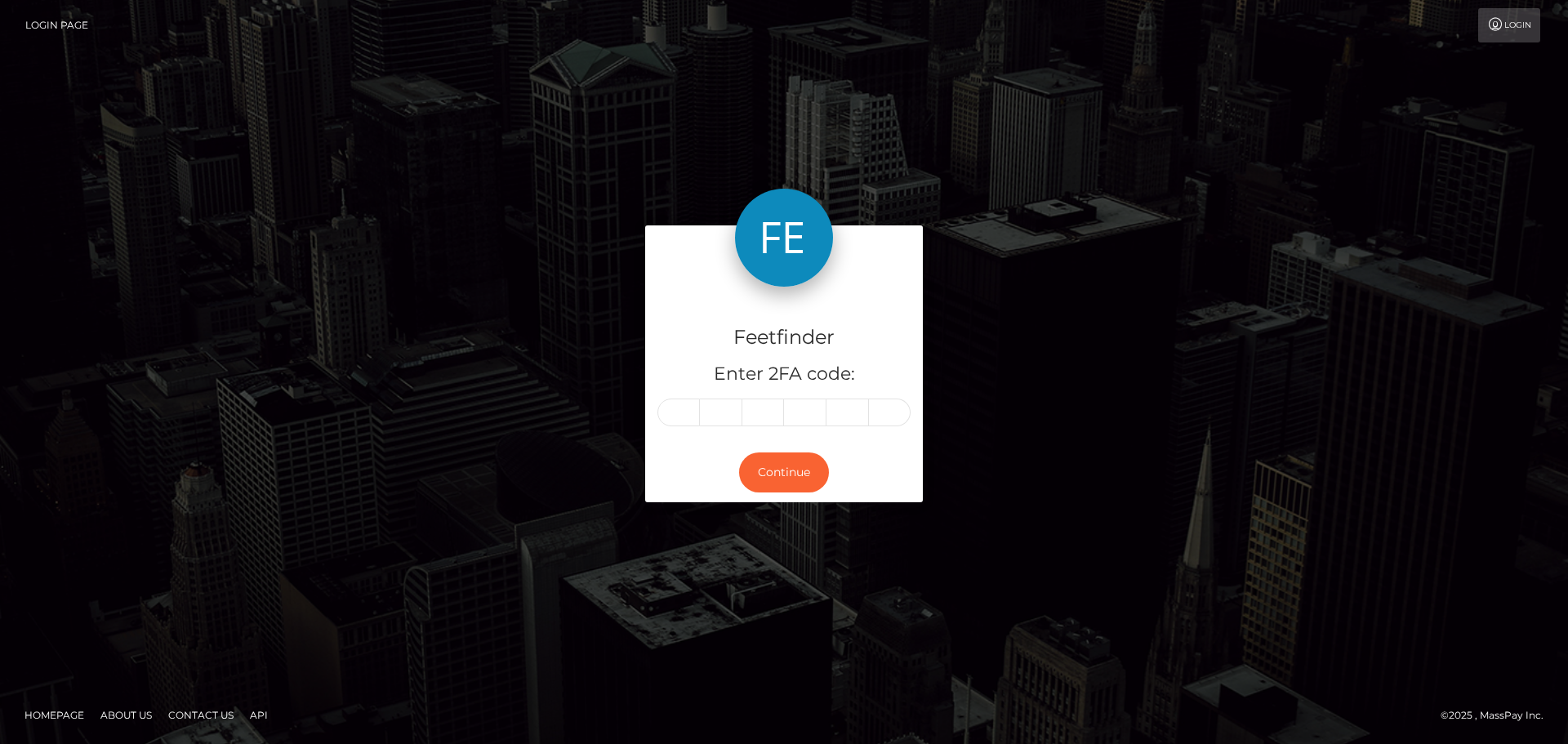
click at [695, 409] on input "text" at bounding box center [678, 413] width 42 height 28
type input "0"
type input "1"
type input "8"
type input "7"
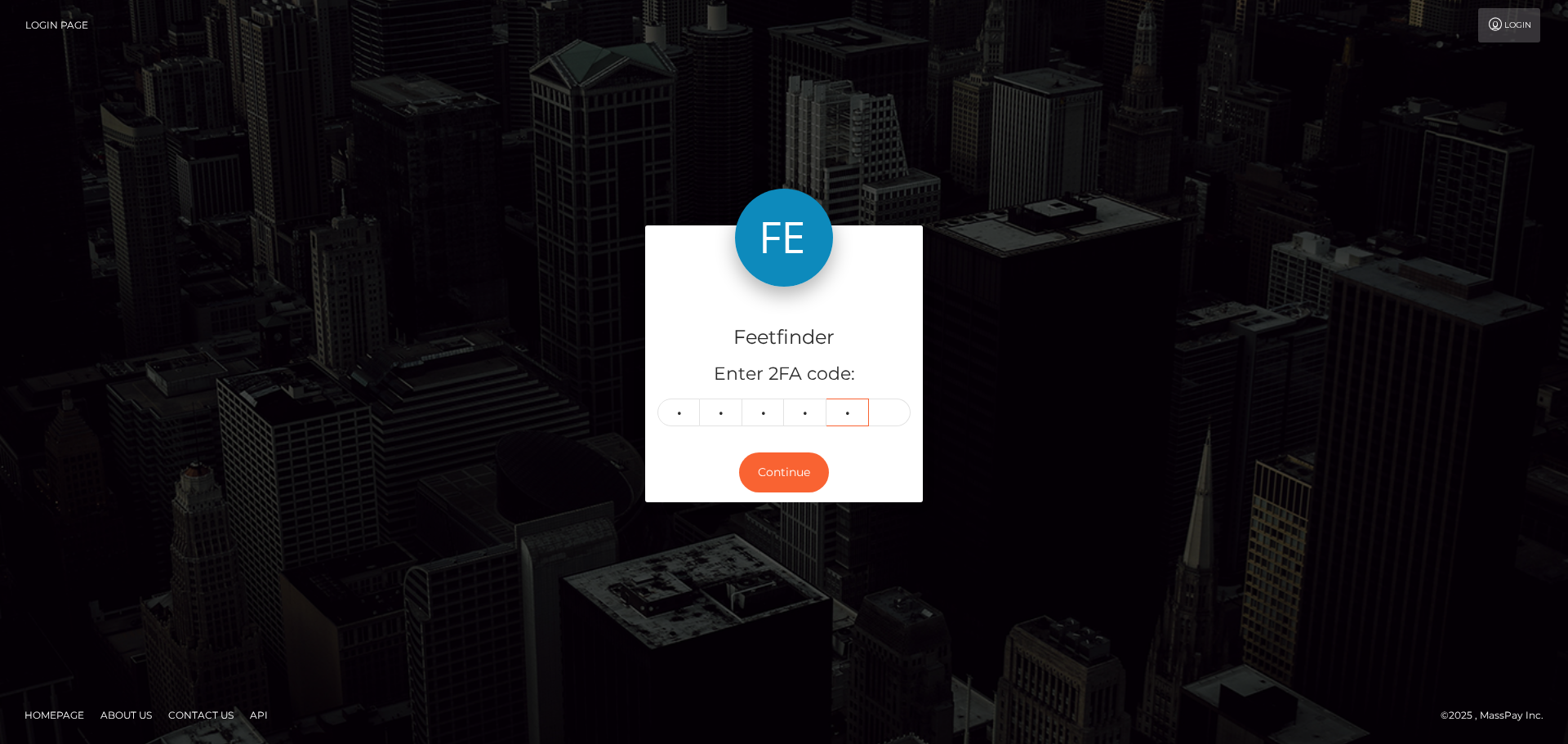
type input "4"
type input "9"
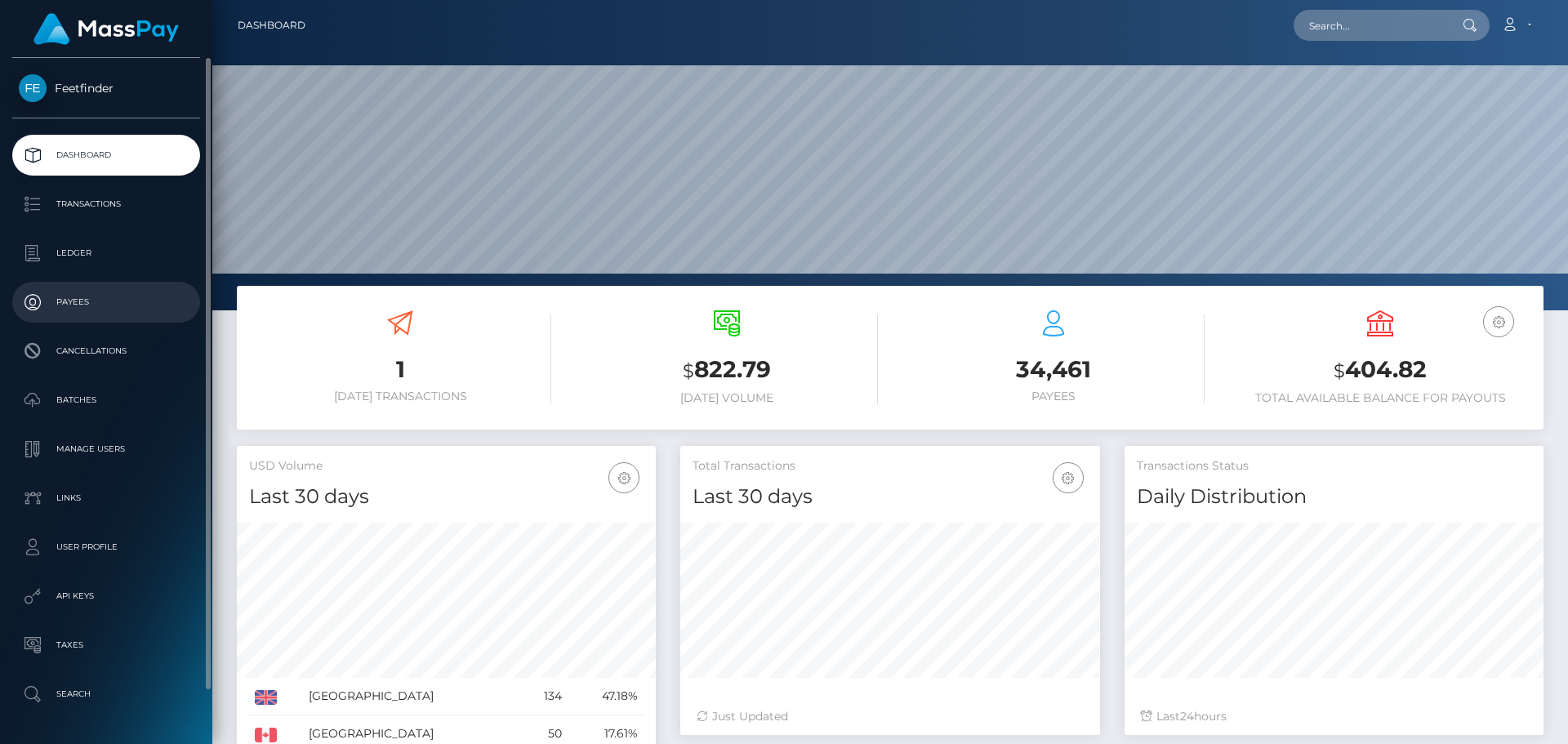
scroll to position [290, 419]
click at [108, 290] on p "Payees" at bounding box center [106, 302] width 175 height 24
click at [109, 290] on p "Payees" at bounding box center [106, 302] width 175 height 24
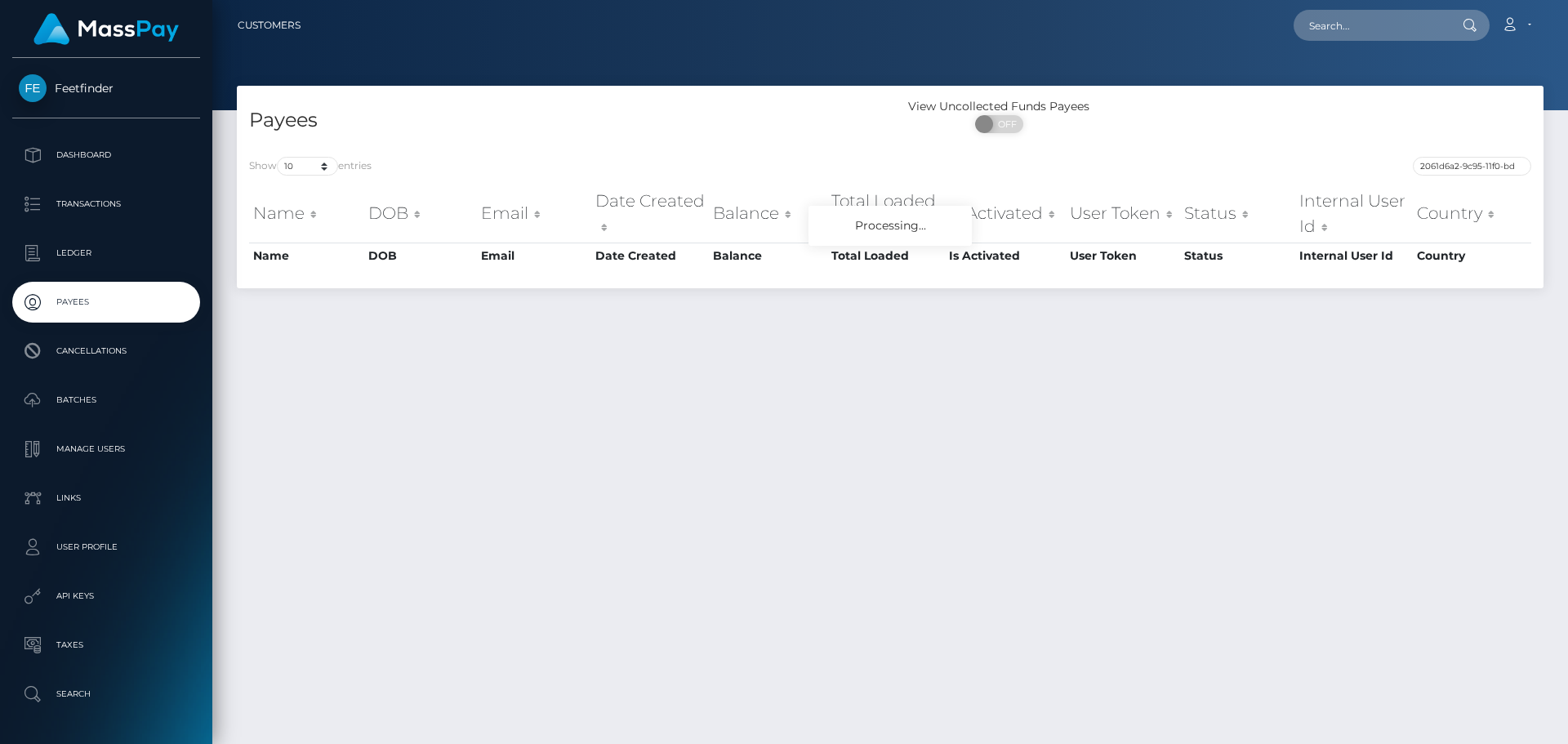
scroll to position [0, 77]
type input "2061d6a2-9c95-11f0-bd85-0694aced620b"
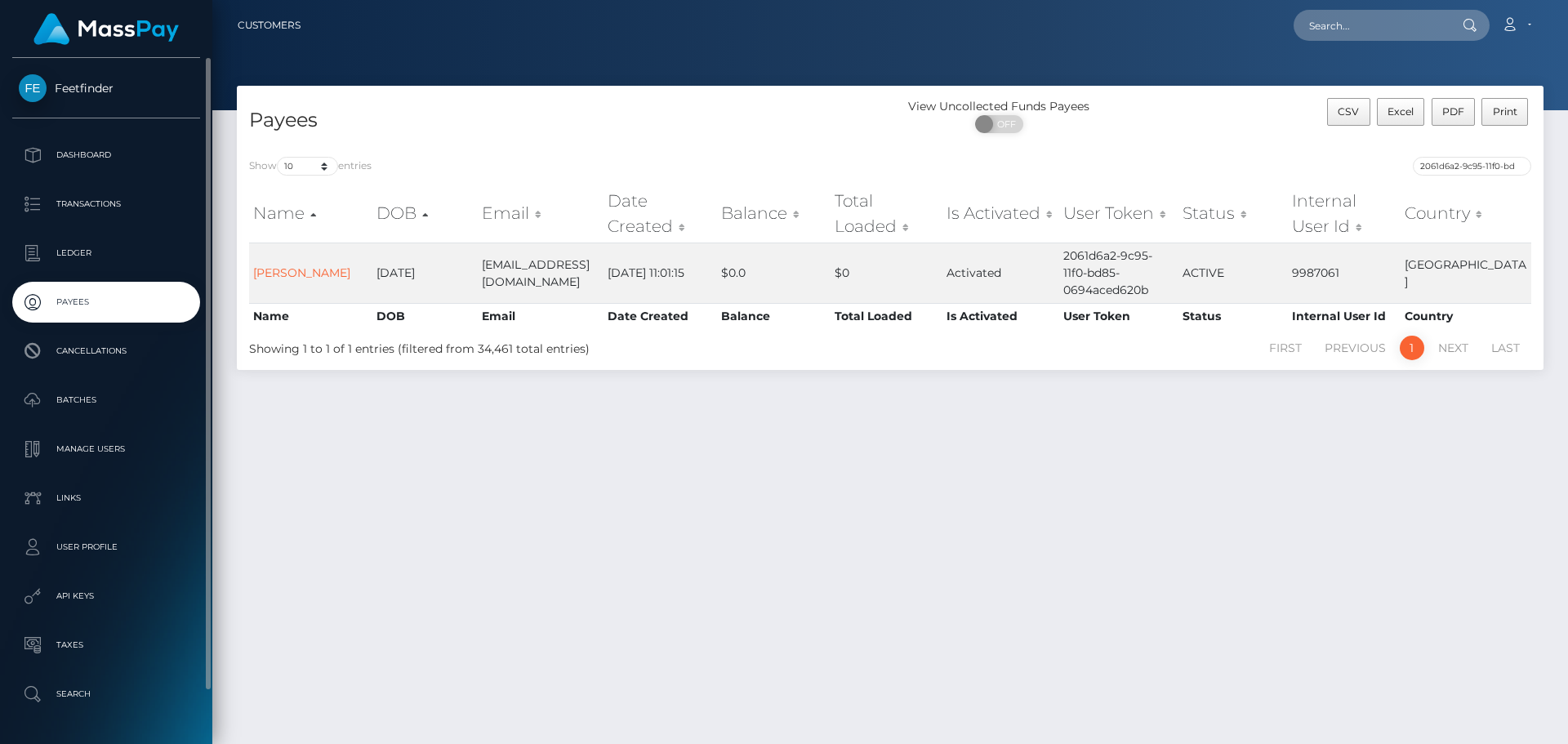
click at [75, 299] on p "Payees" at bounding box center [106, 302] width 175 height 24
drag, startPoint x: 75, startPoint y: 299, endPoint x: 285, endPoint y: 120, distance: 275.9
click at [76, 299] on p "Payees" at bounding box center [106, 302] width 175 height 24
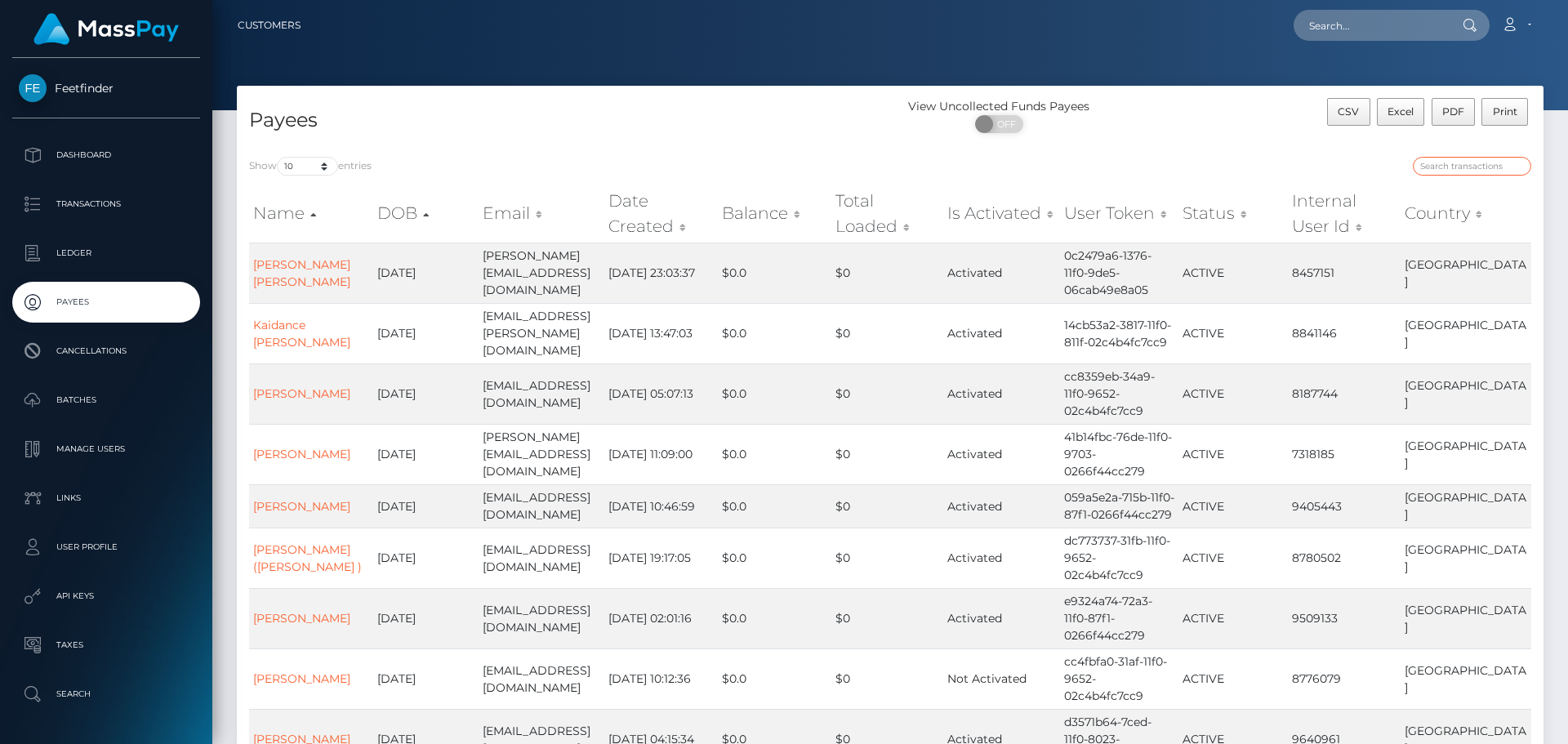
click at [1449, 170] on input "search" at bounding box center [1471, 166] width 118 height 19
paste input "88cff172-89d7-11f0-8023-0266f44cc279"
type input "88cff172-89d7-11f0-8023-0266f44cc279"
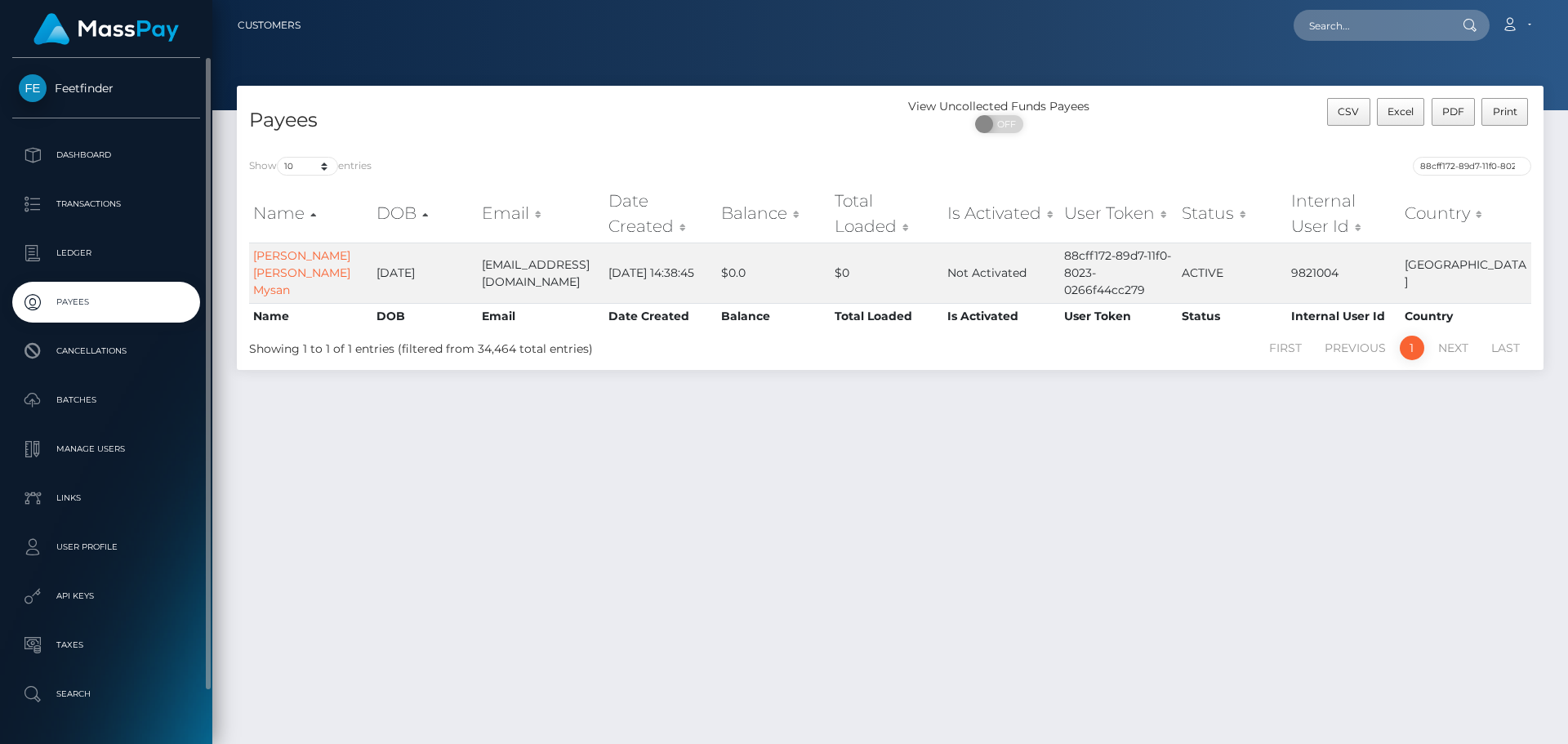
click at [115, 298] on p "Payees" at bounding box center [106, 302] width 175 height 24
click at [114, 298] on p "Payees" at bounding box center [106, 302] width 175 height 24
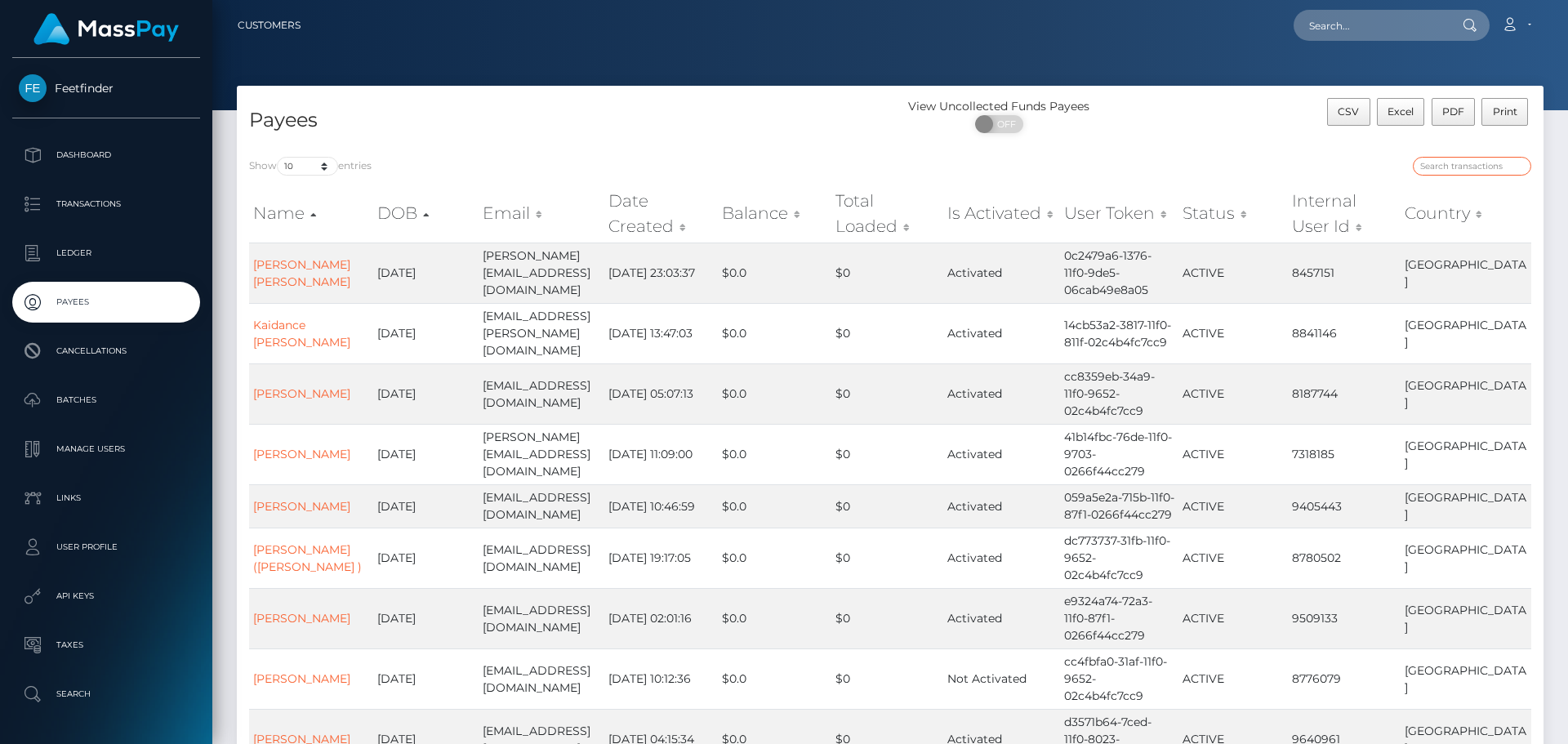
click at [1469, 170] on input "search" at bounding box center [1471, 166] width 118 height 19
paste input "88cff172-89d7-11f0-8023-0266f44cc279"
type input "88cff172-89d7-11f0-8023-0266f44cc279"
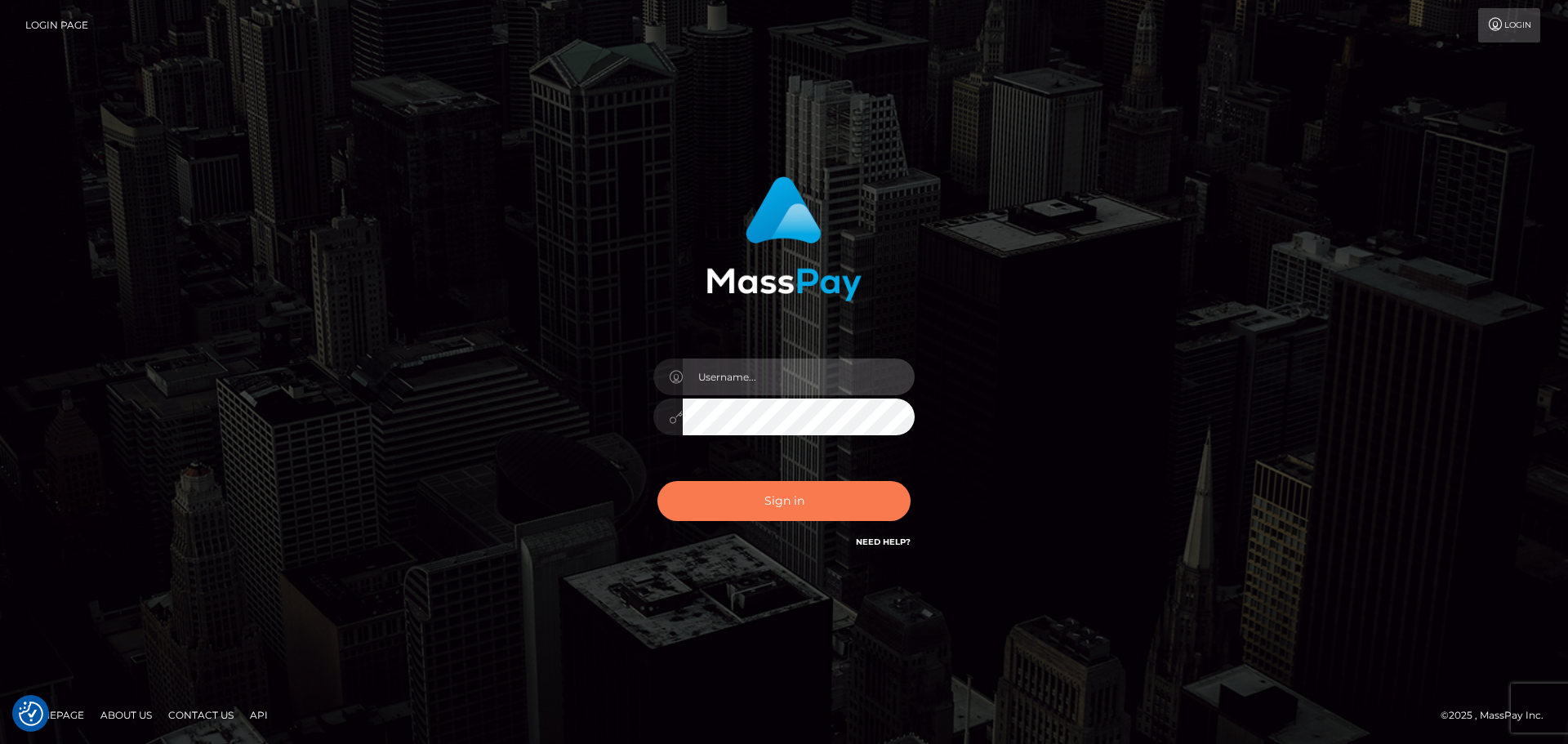
type input "hello.feetfinder"
click at [793, 501] on button "Sign in" at bounding box center [784, 501] width 253 height 40
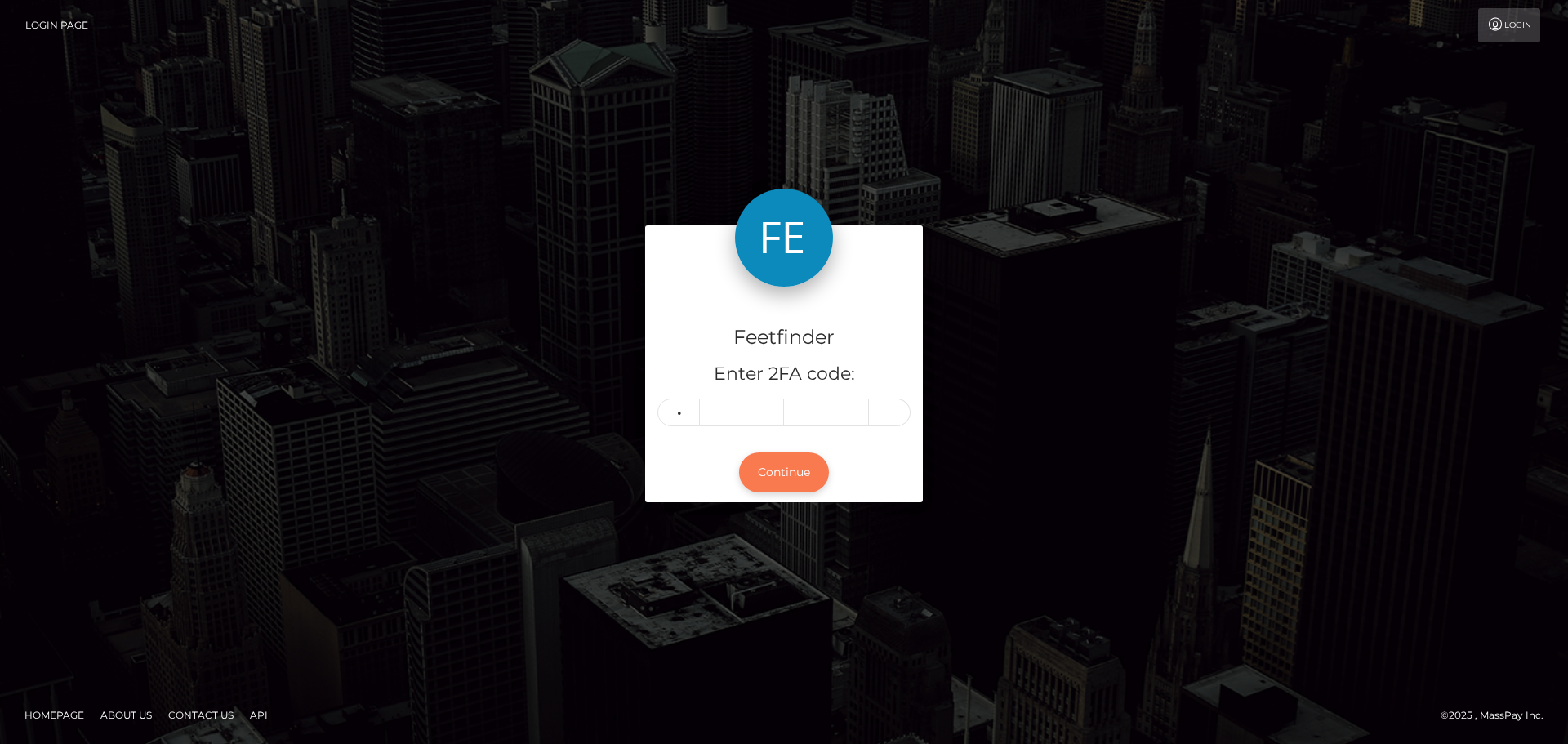
type input "2"
type input "3"
type input "2"
type input "0"
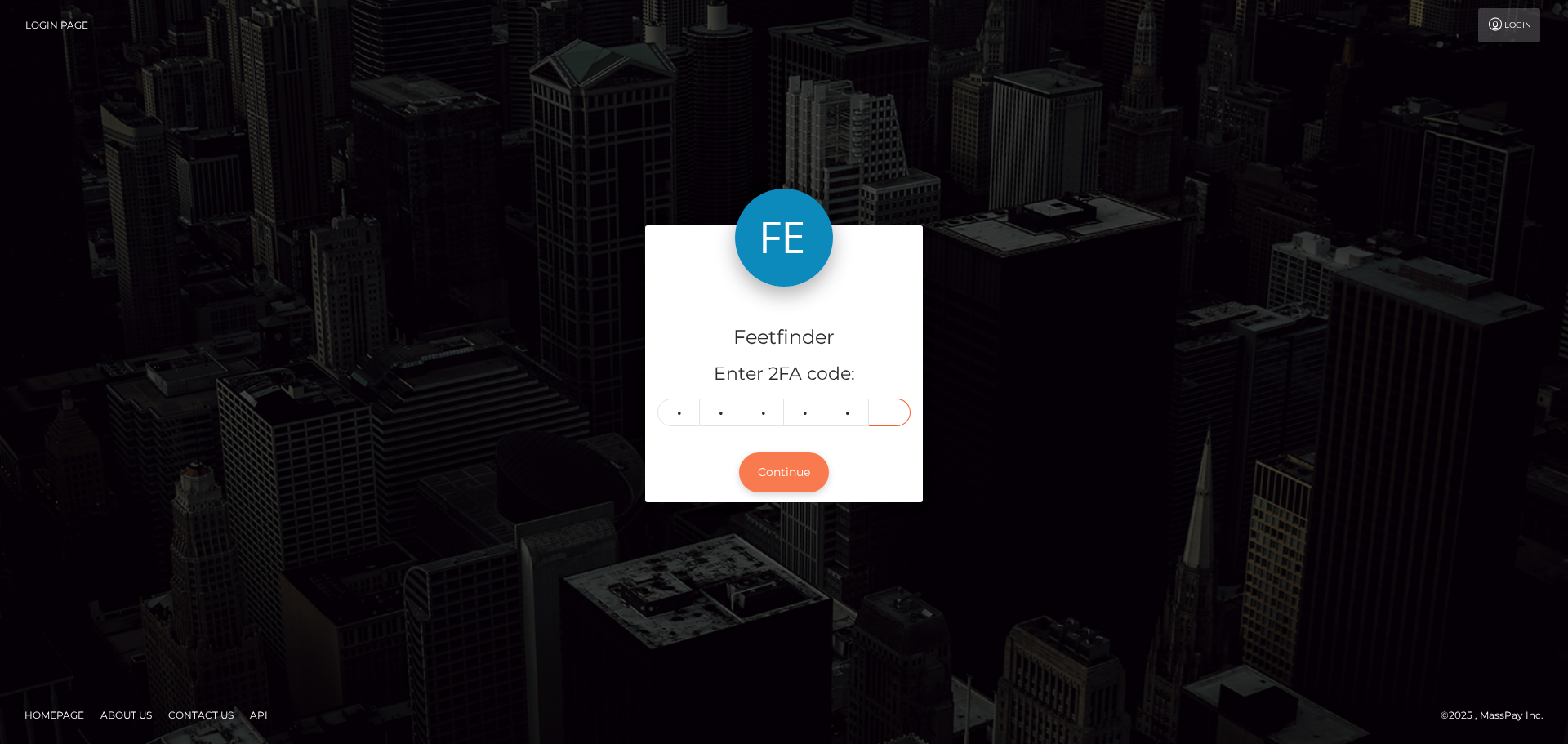
type input "2"
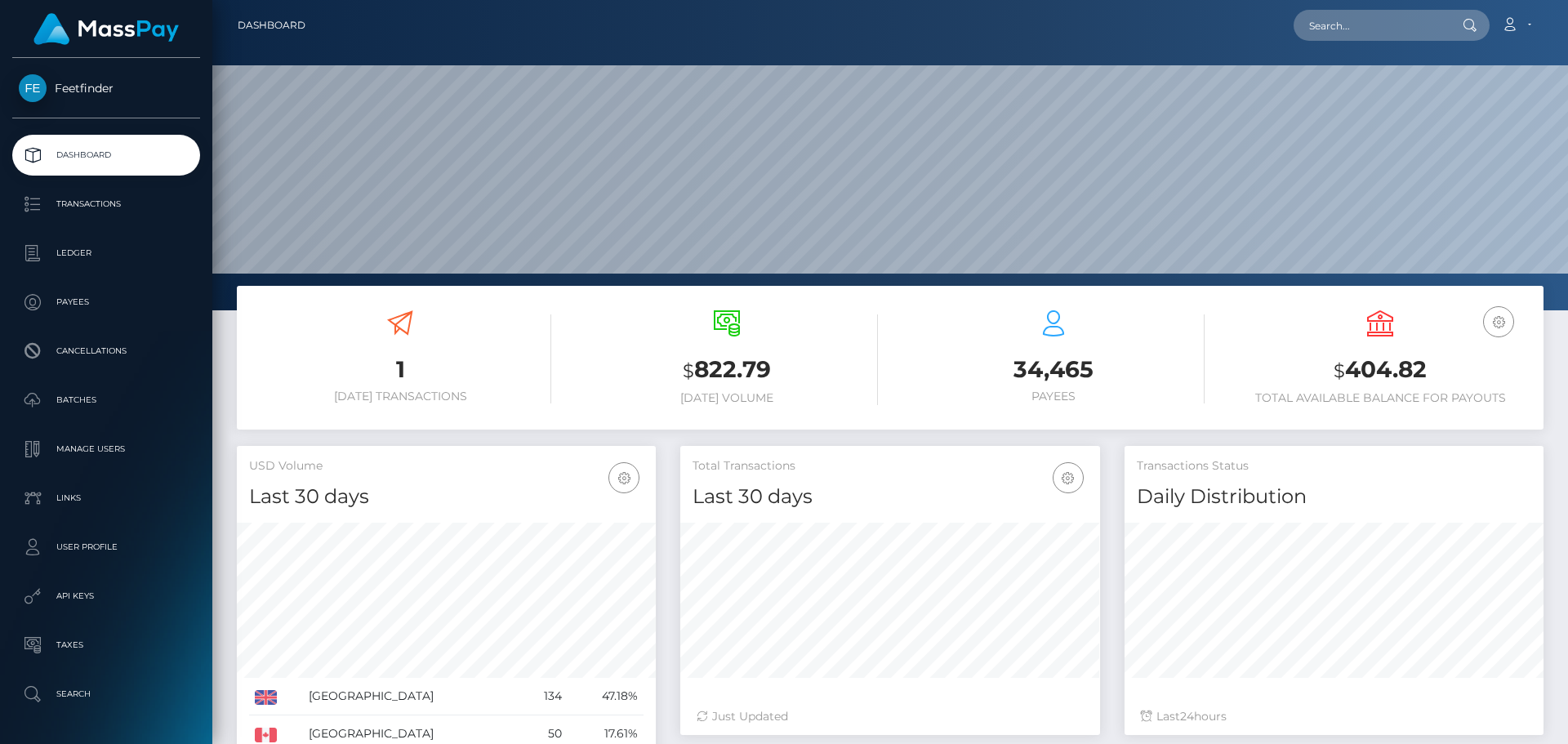
scroll to position [290, 419]
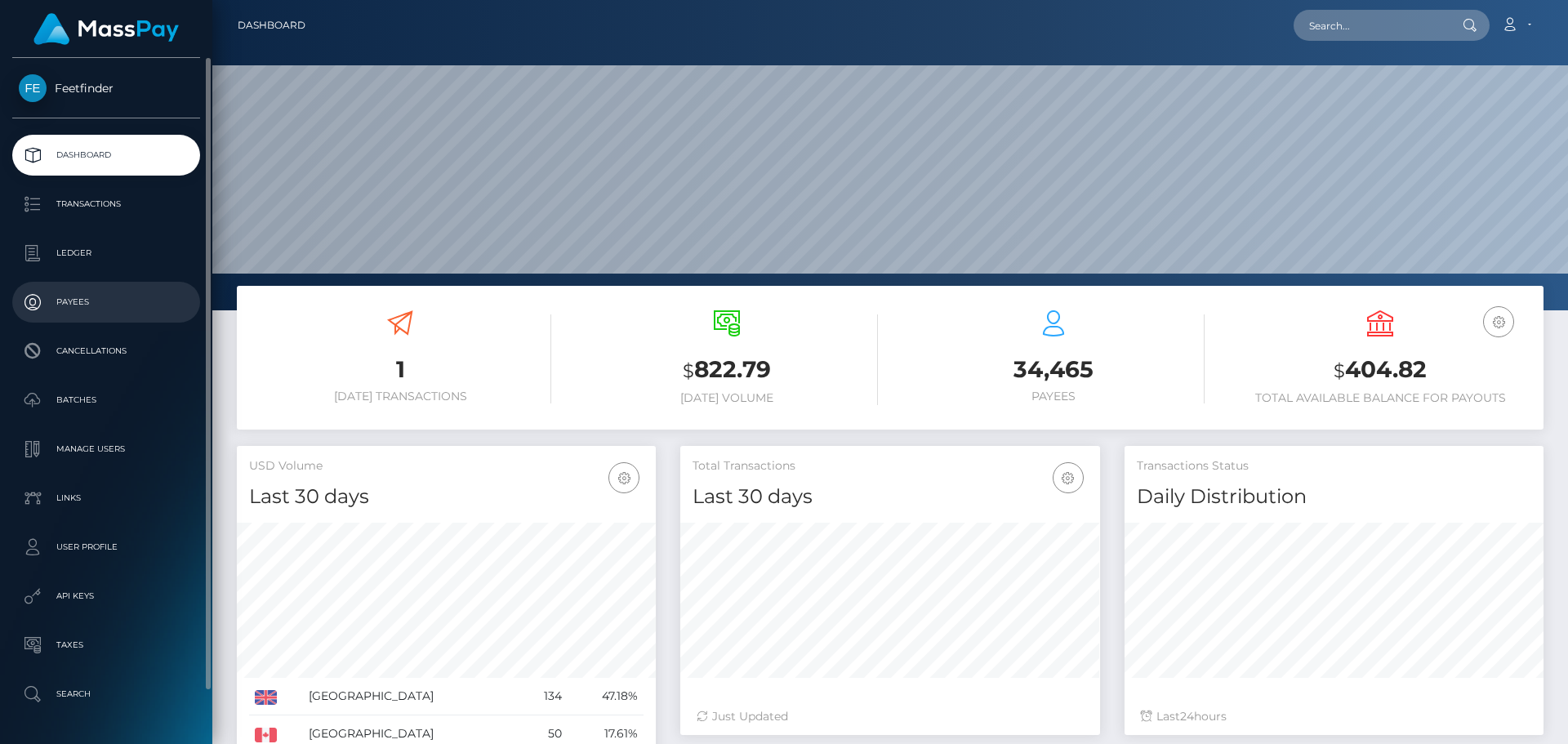
click at [99, 294] on p "Payees" at bounding box center [106, 302] width 175 height 24
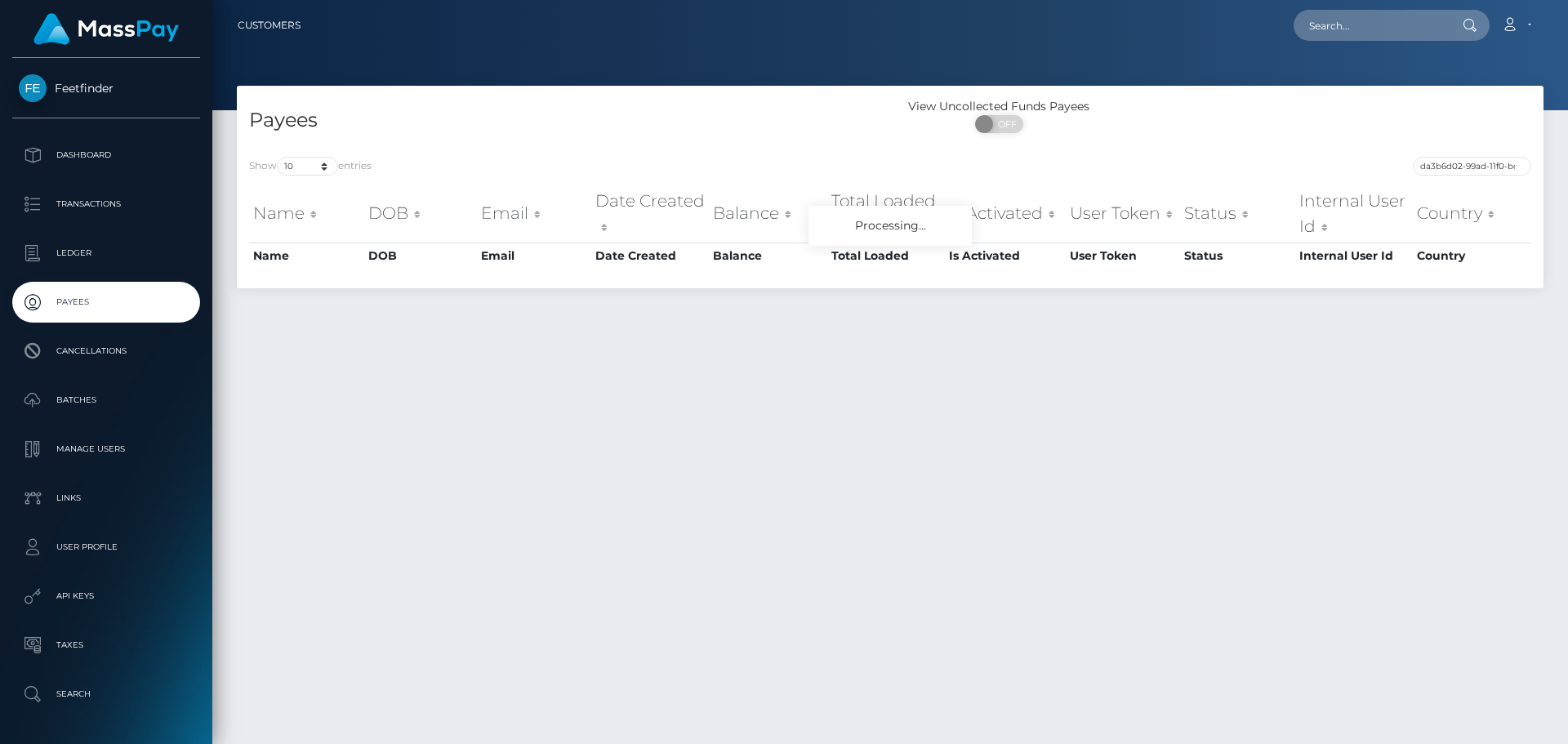
scroll to position [0, 81]
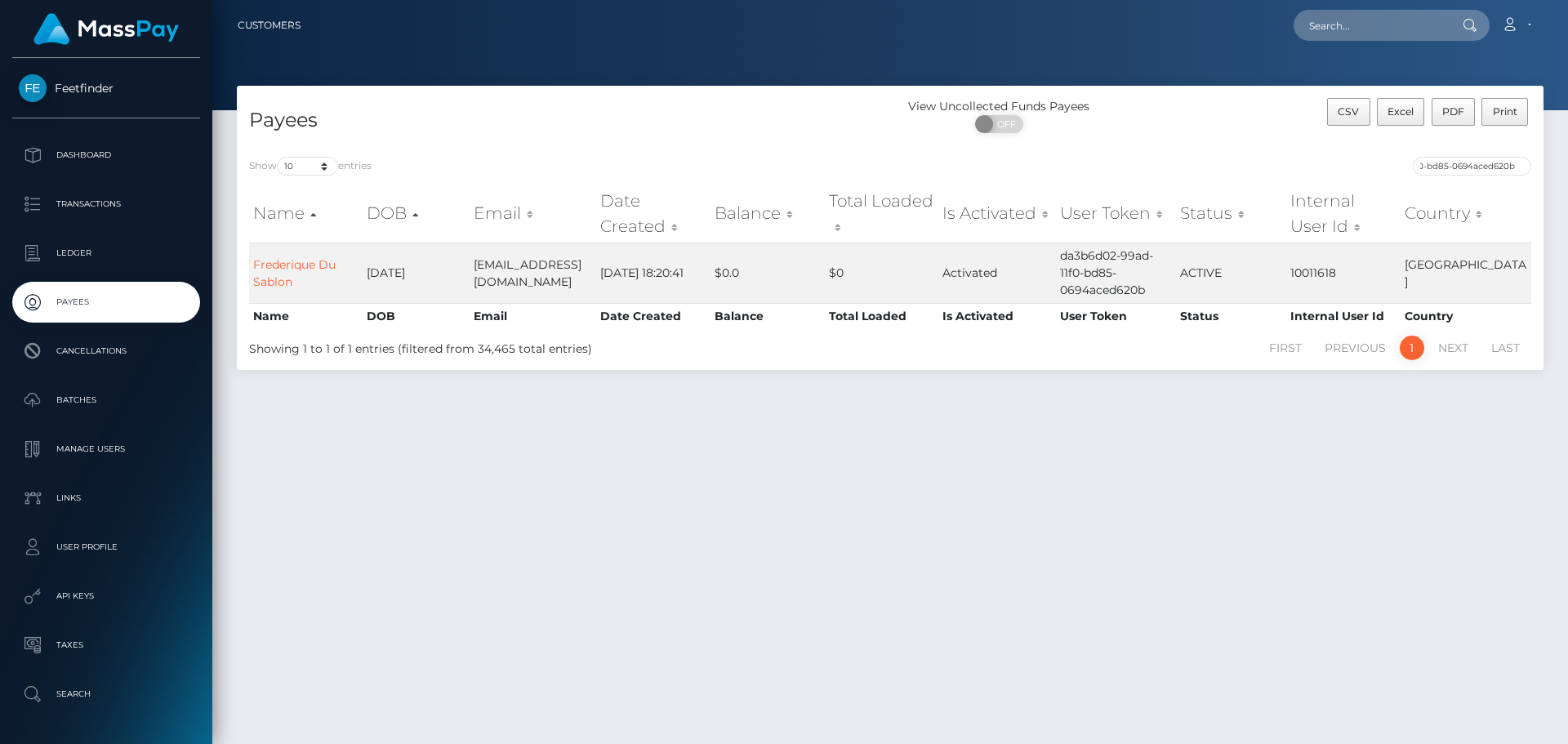
type input "da3b6d02-99ad-11f0-bd85-0694aced620b"
click at [93, 282] on link "Payees" at bounding box center [106, 302] width 188 height 41
click at [93, 288] on link "Payees" at bounding box center [106, 302] width 188 height 41
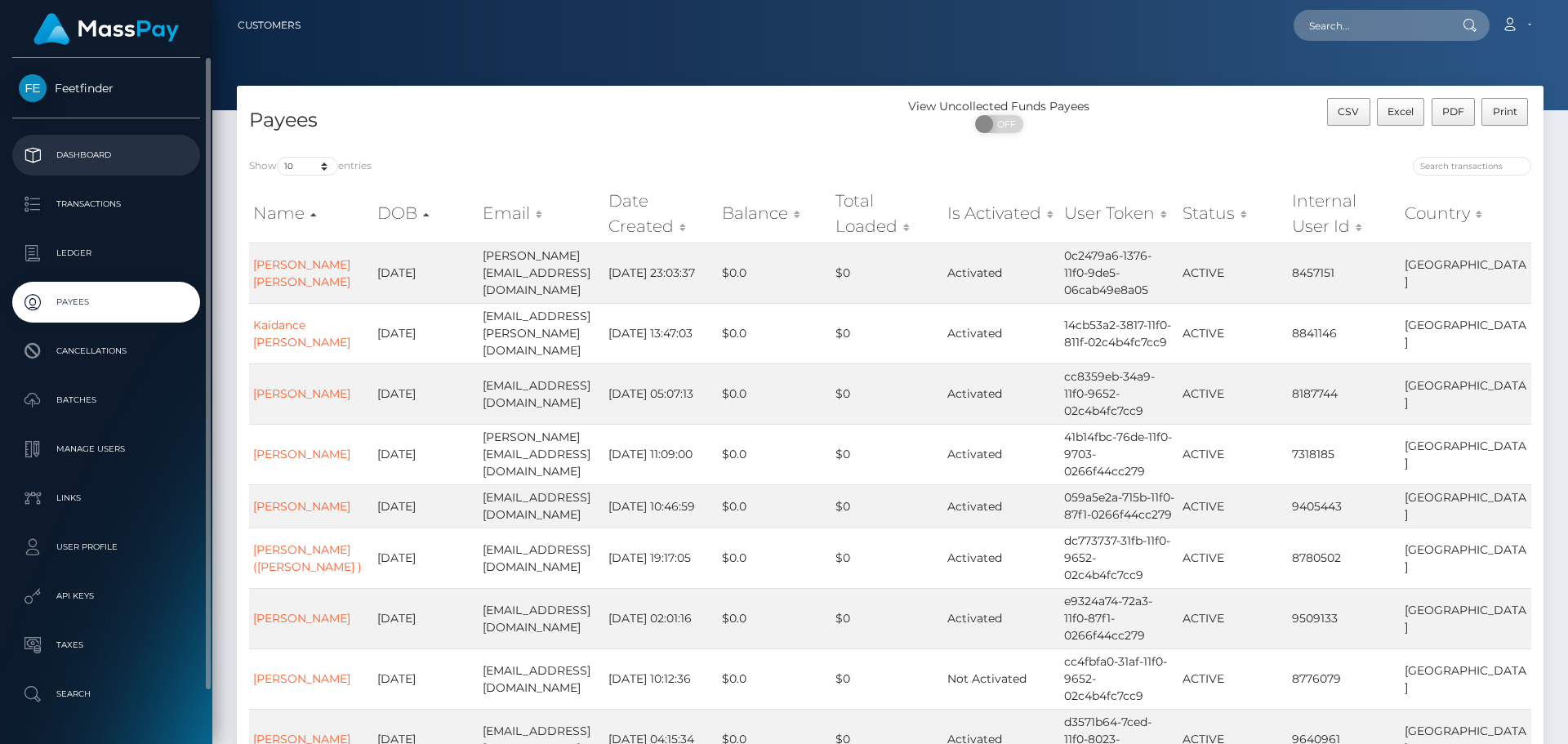
click at [112, 157] on p "Dashboard" at bounding box center [106, 155] width 175 height 24
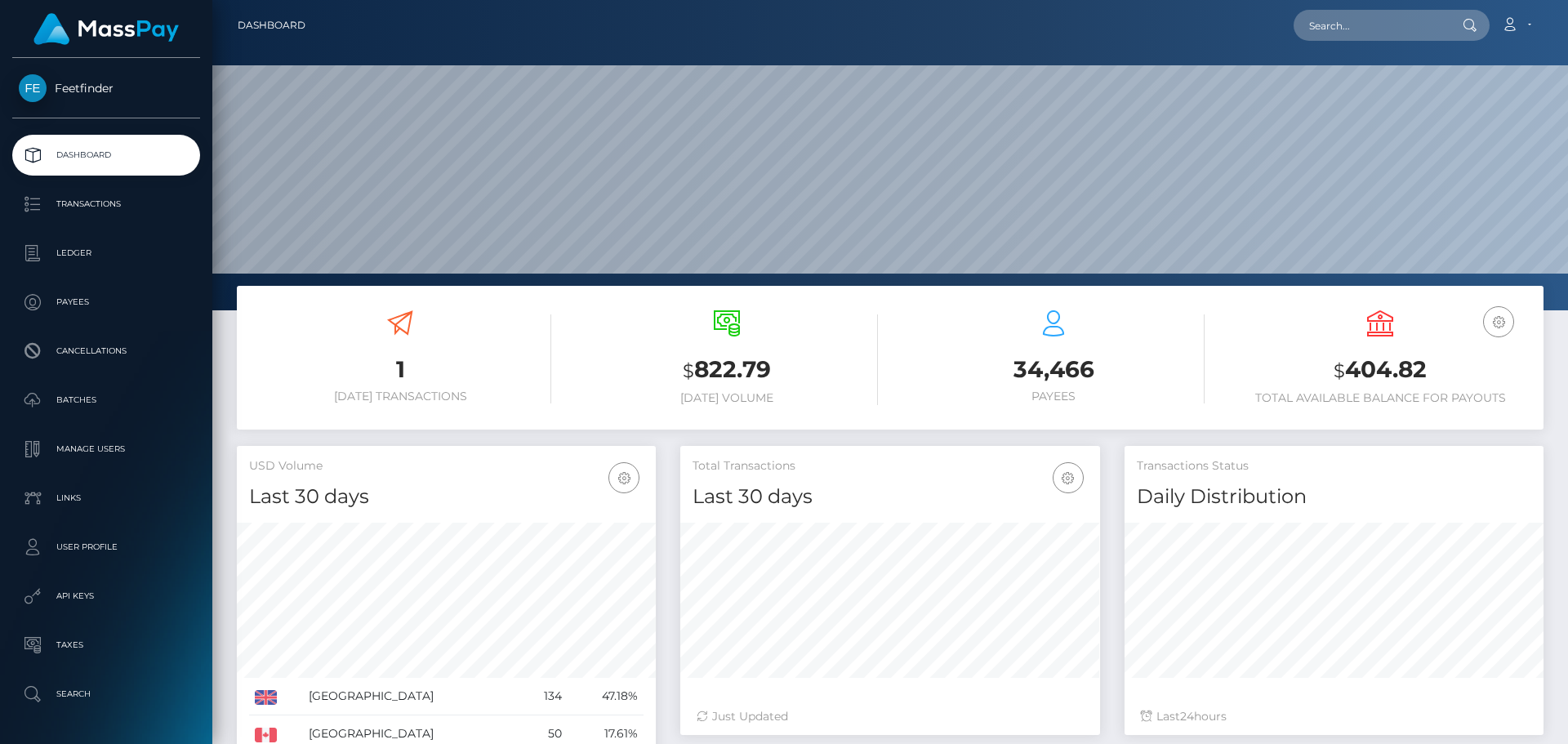
scroll to position [290, 419]
click at [75, 231] on ul "Dashboard Transactions Ledger Payees Cancellations Batches Links" at bounding box center [106, 425] width 212 height 580
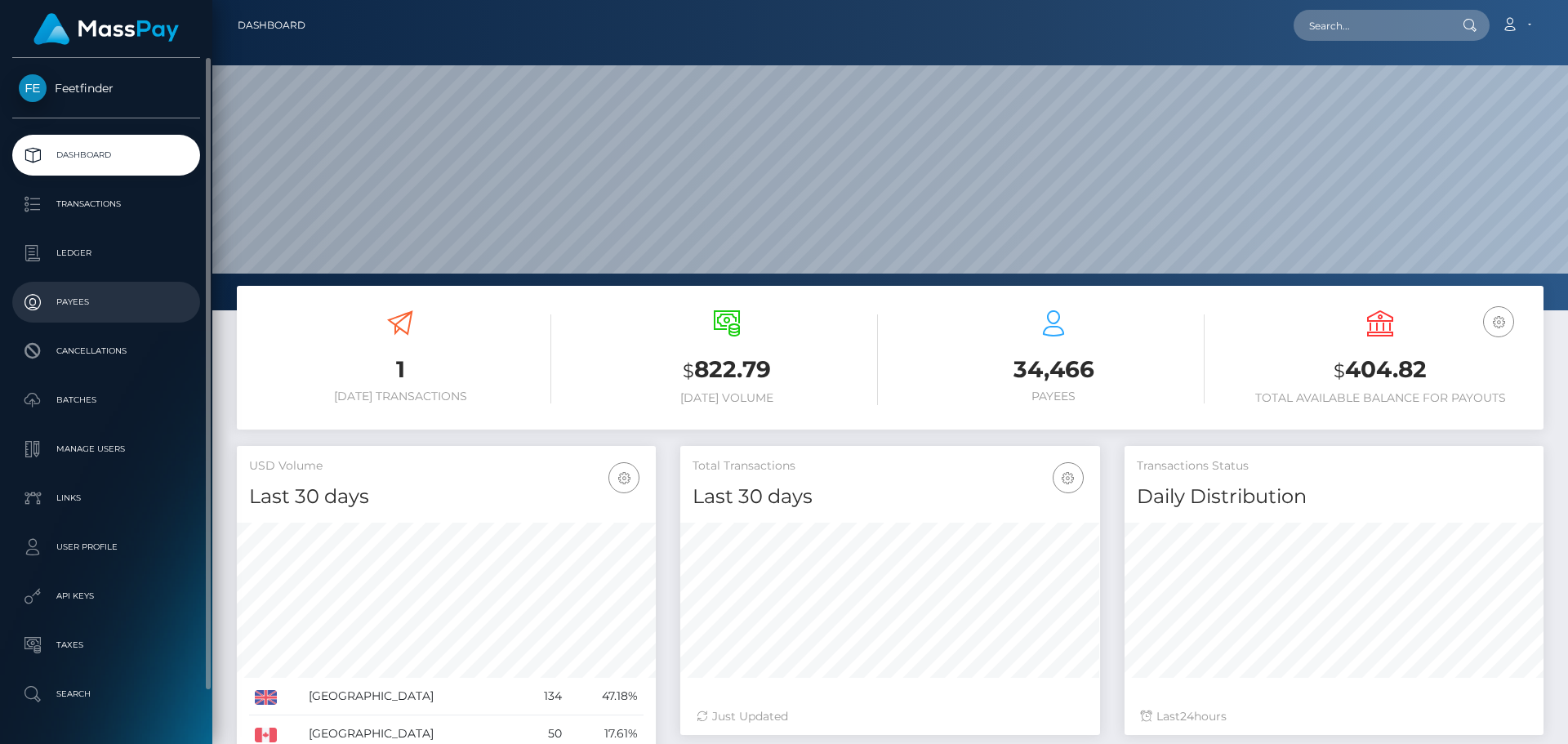
click at [86, 284] on link "Payees" at bounding box center [106, 302] width 188 height 41
click at [86, 298] on p "Payees" at bounding box center [106, 302] width 175 height 24
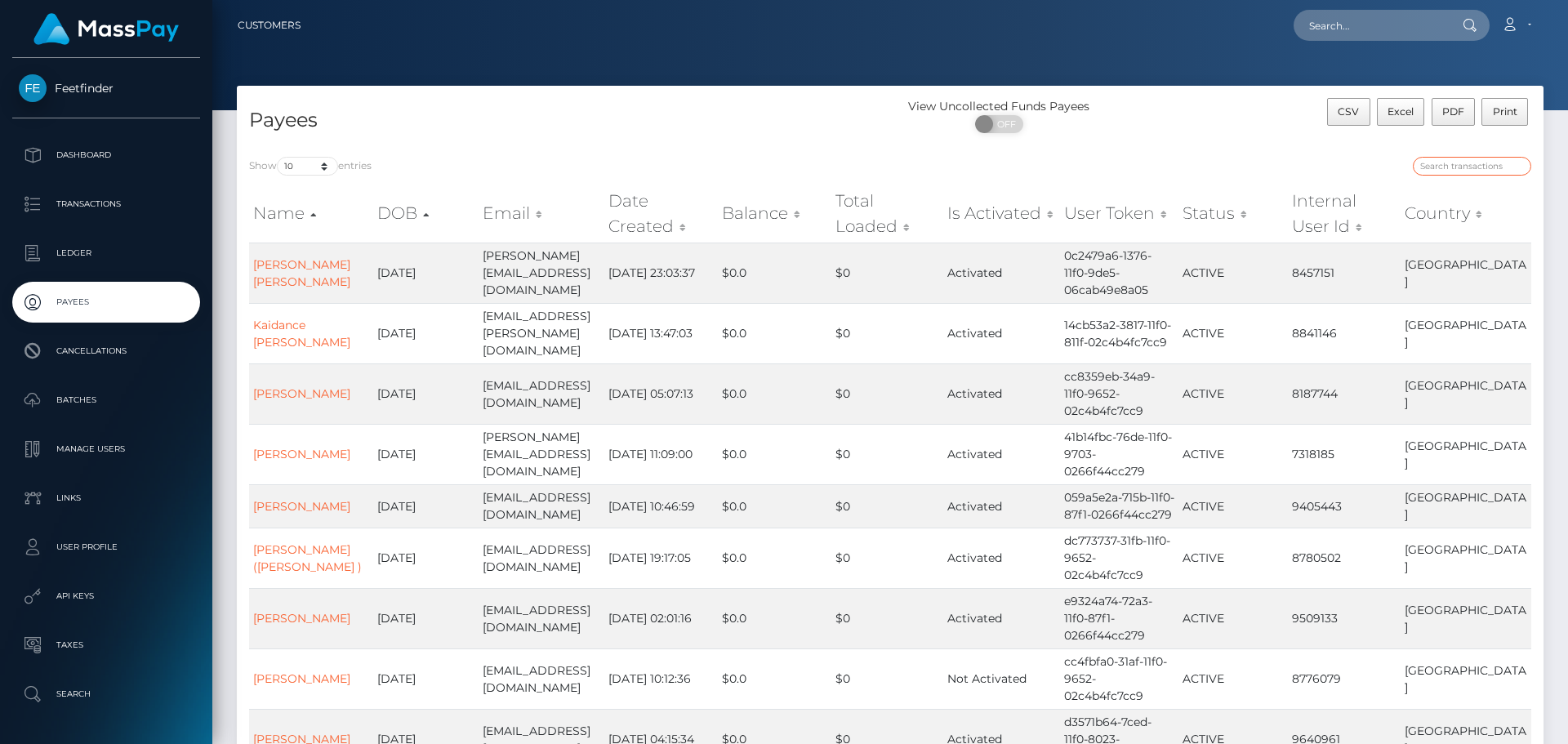
click at [1453, 168] on input "search" at bounding box center [1471, 166] width 118 height 19
paste input "c3bcb885-96a4-11f0-bd85-0694aced620b"
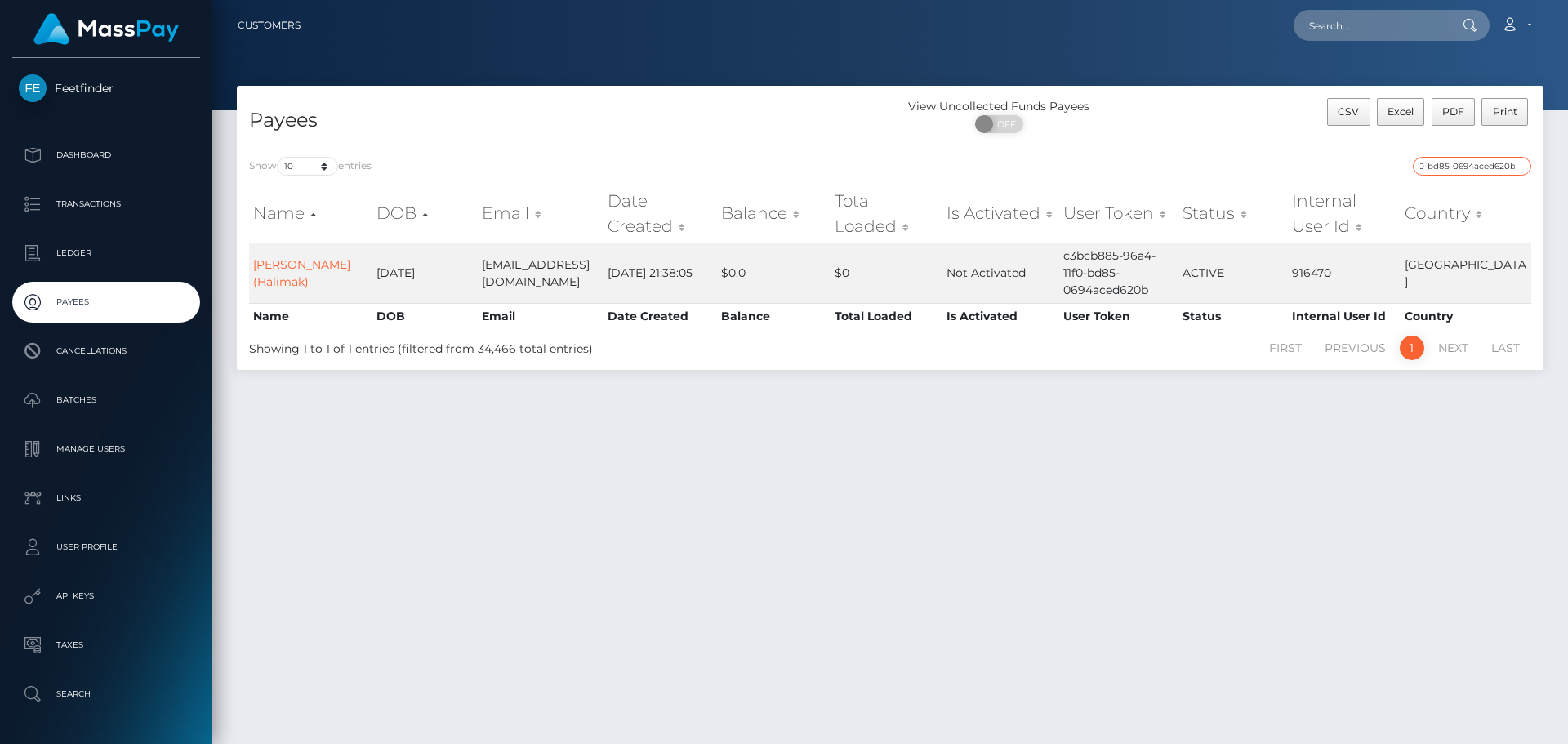
type input "c3bcb885-96a4-11f0-bd85-0694aced620b"
click at [172, 296] on p "Payees" at bounding box center [106, 302] width 175 height 24
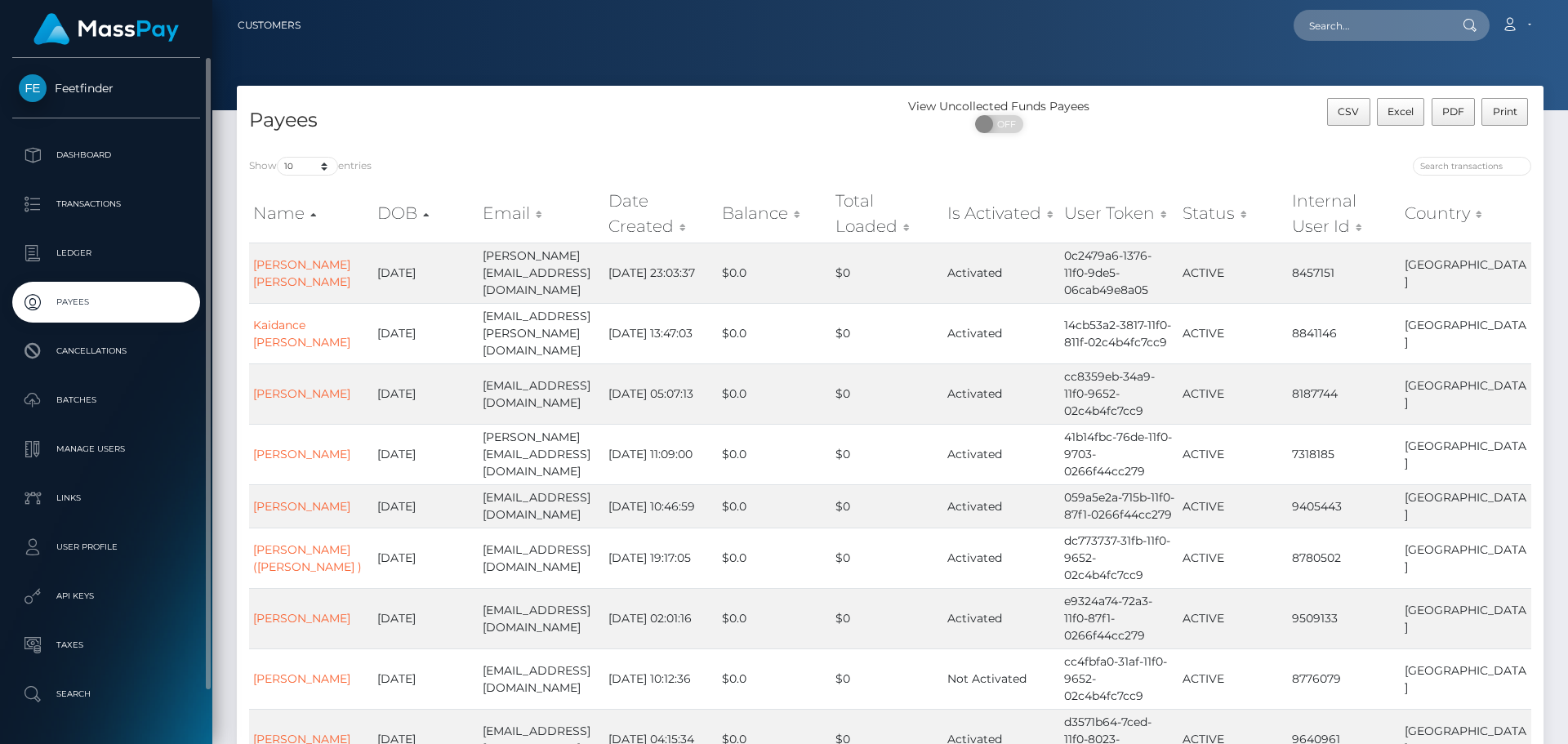
click at [133, 310] on p "Payees" at bounding box center [106, 302] width 175 height 24
click at [1440, 163] on input "search" at bounding box center [1471, 166] width 118 height 19
paste input "01c867a9-9cb6-11f0-bd85-0694aced620b"
type input "01c867a9-9cb6-11f0-bd85-0694aced620b"
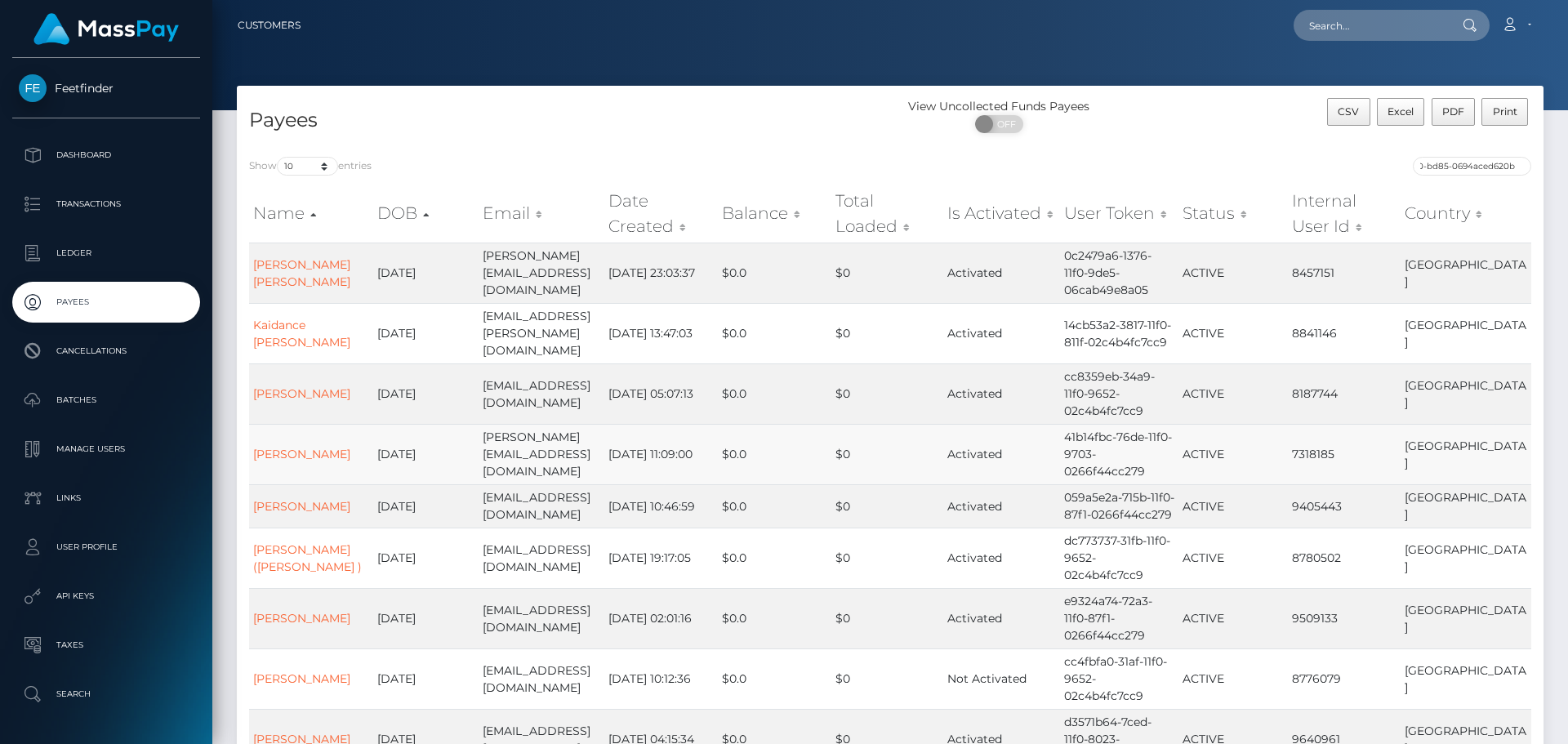
scroll to position [0, 0]
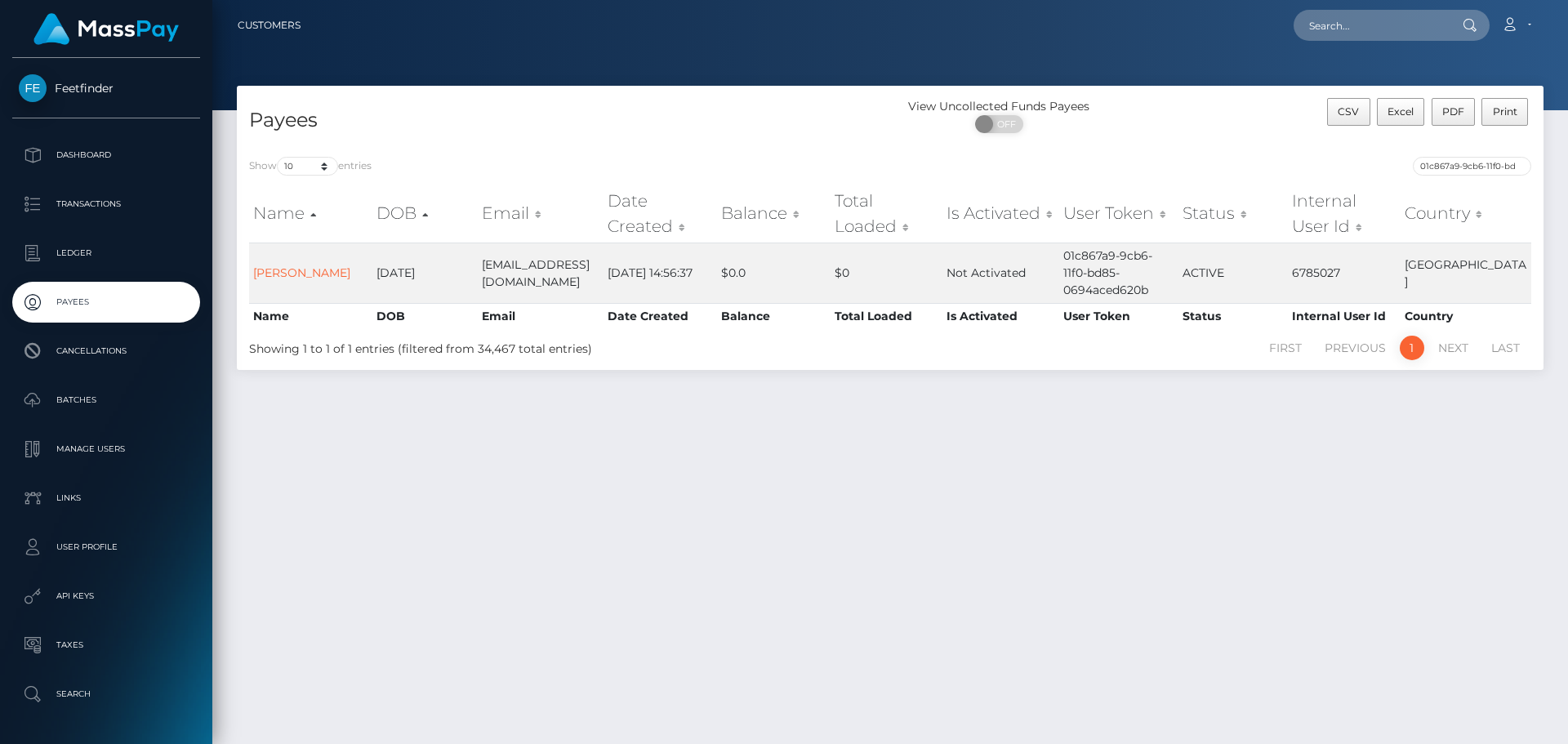
click at [1067, 489] on div "Payees View Uncollected Funds Payees ON OFF CSV Excel PDF Print Show 10 25 50 1…" at bounding box center [889, 407] width 1355 height 644
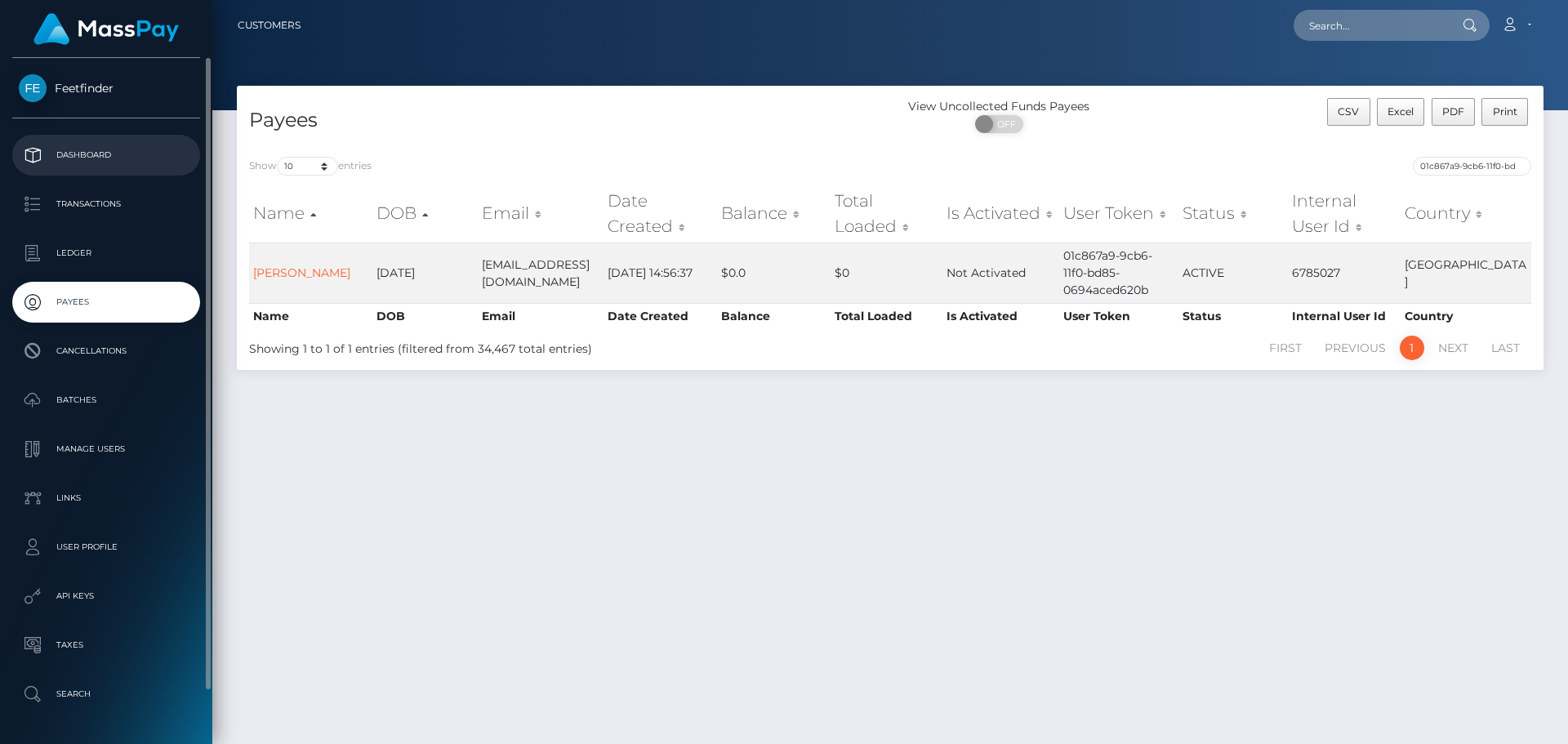
click at [111, 158] on p "Dashboard" at bounding box center [106, 155] width 175 height 24
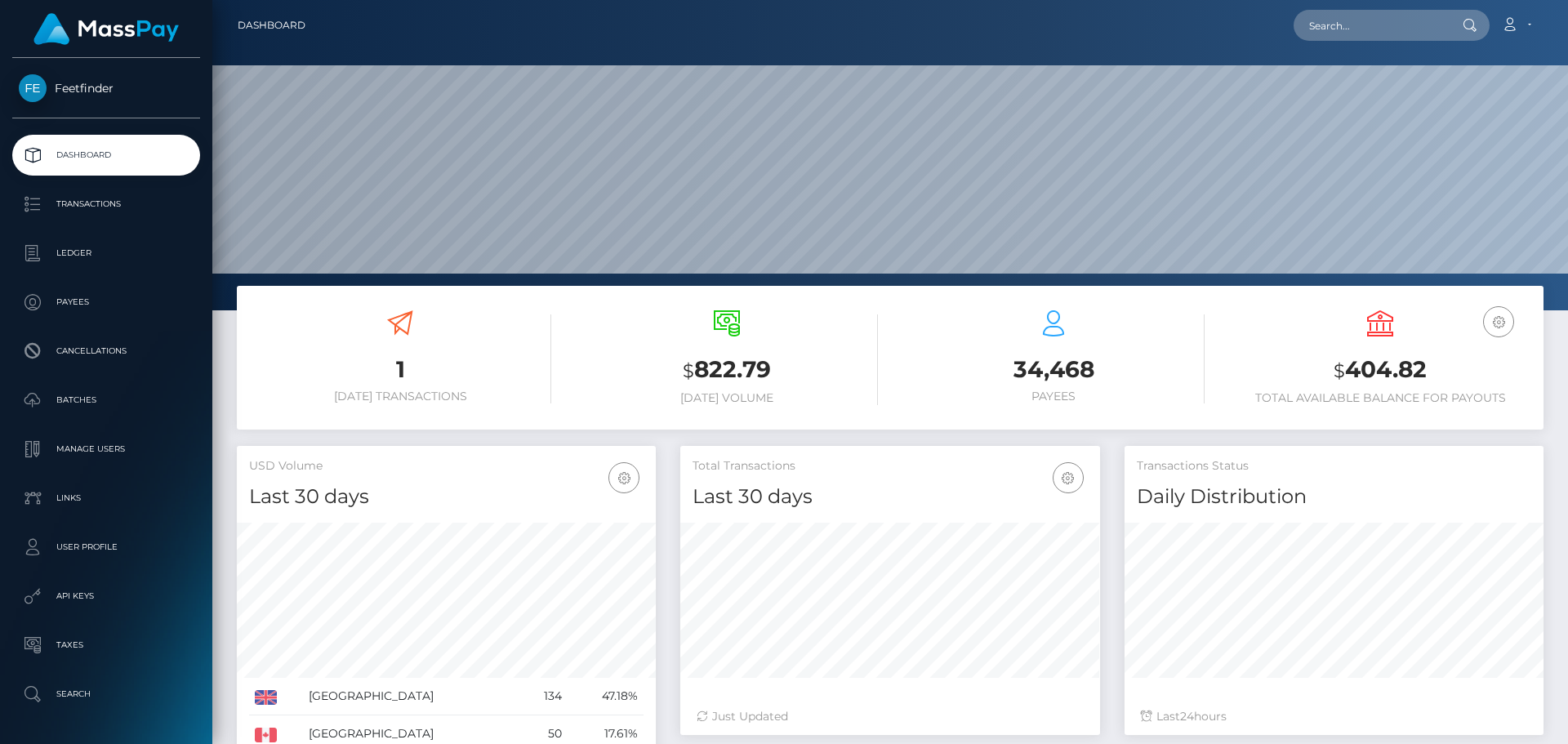
scroll to position [290, 419]
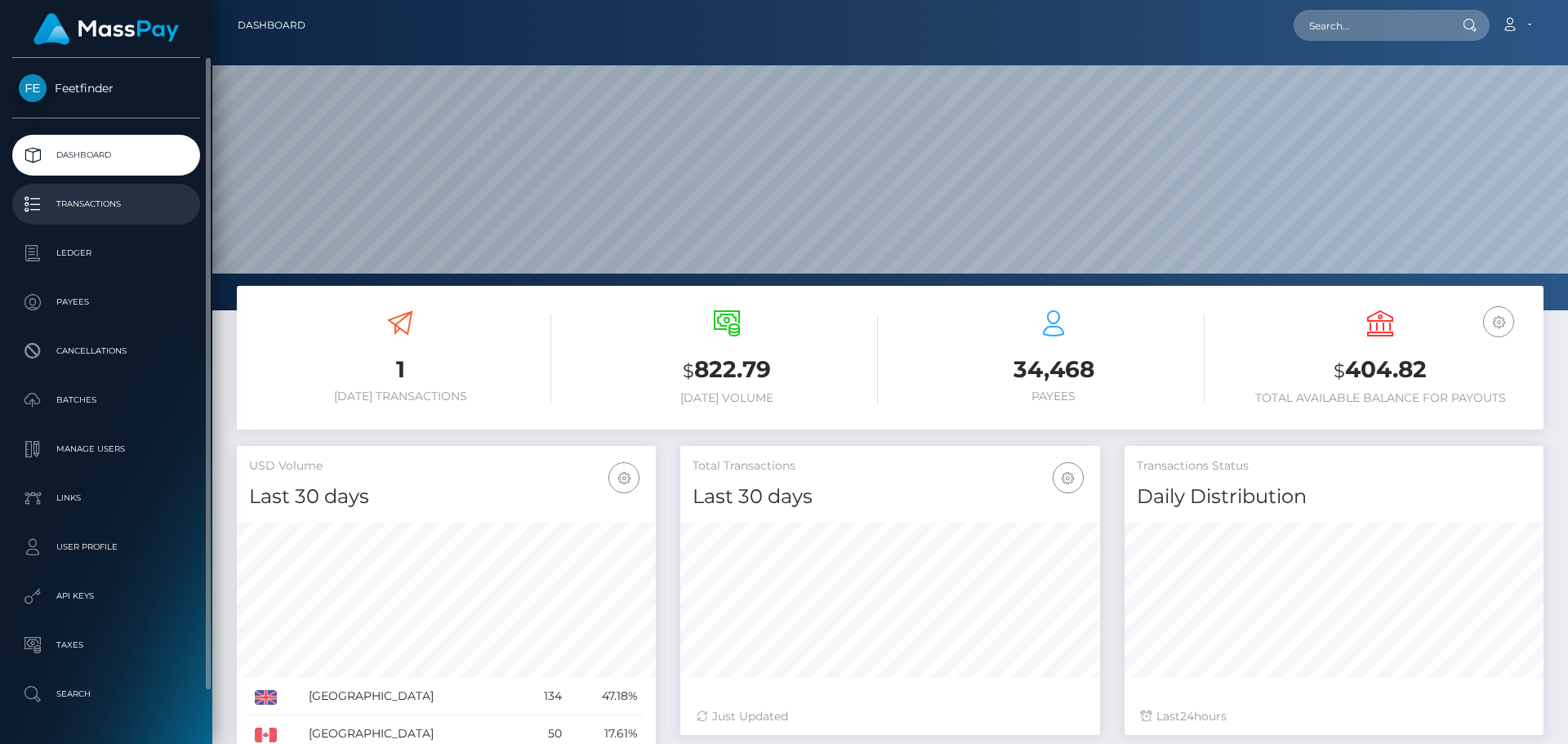
click at [112, 196] on p "Transactions" at bounding box center [106, 204] width 175 height 24
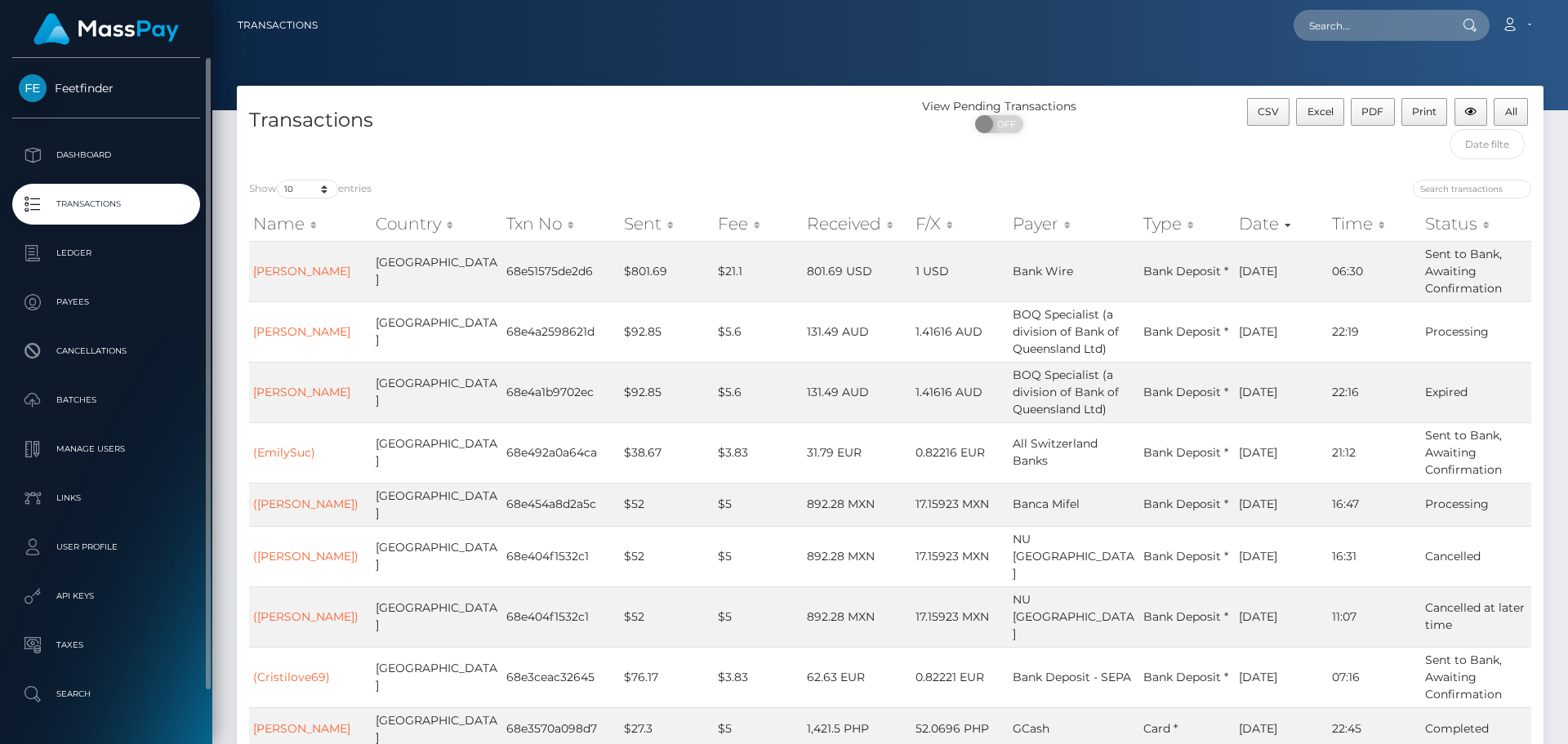
drag, startPoint x: 96, startPoint y: 206, endPoint x: 138, endPoint y: 183, distance: 47.9
click at [96, 206] on p "Transactions" at bounding box center [106, 204] width 175 height 24
click at [80, 297] on p "Payees" at bounding box center [106, 302] width 175 height 24
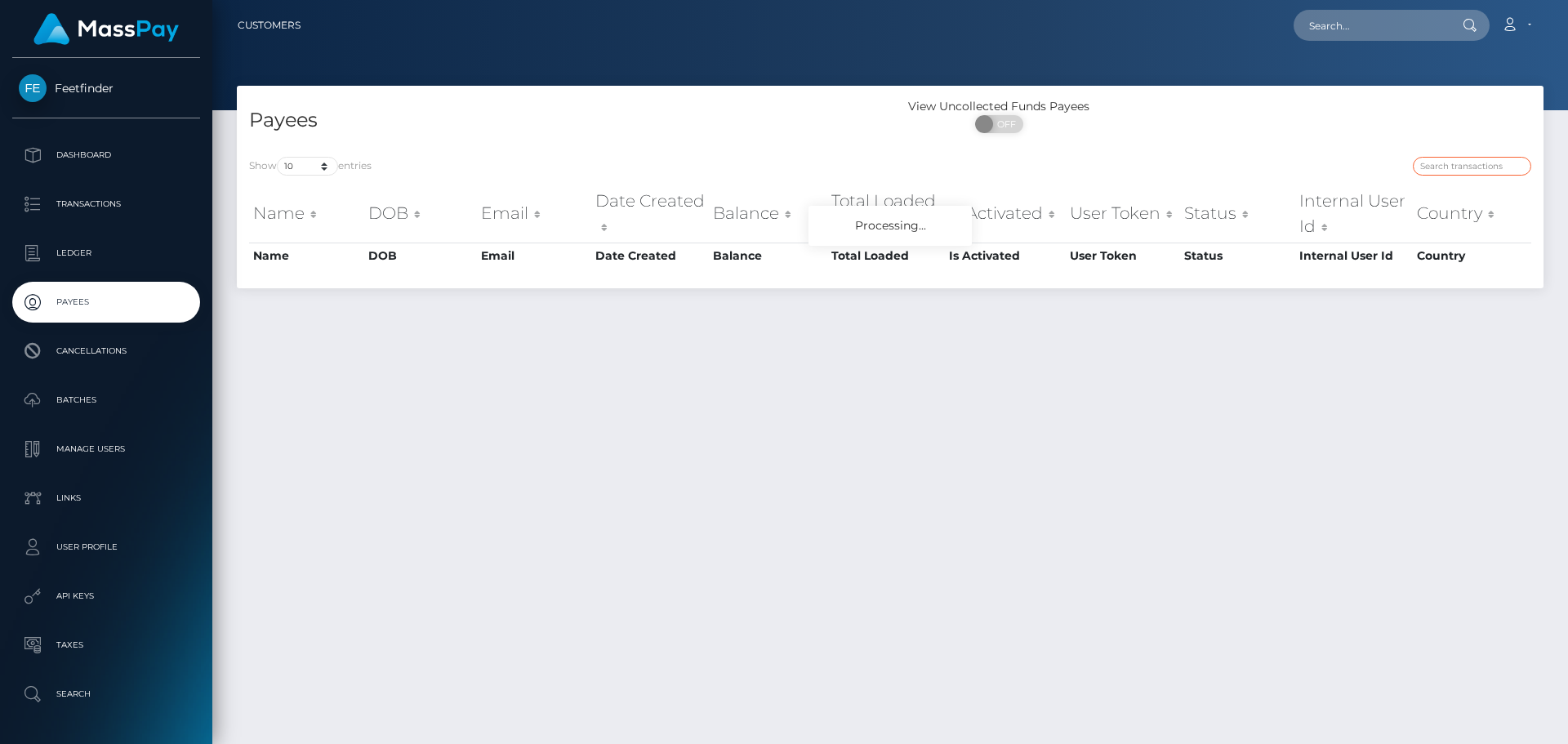
click at [1474, 167] on input "search" at bounding box center [1471, 166] width 118 height 19
paste input "44a08853-9001-11f0-bd85-0694aced620b"
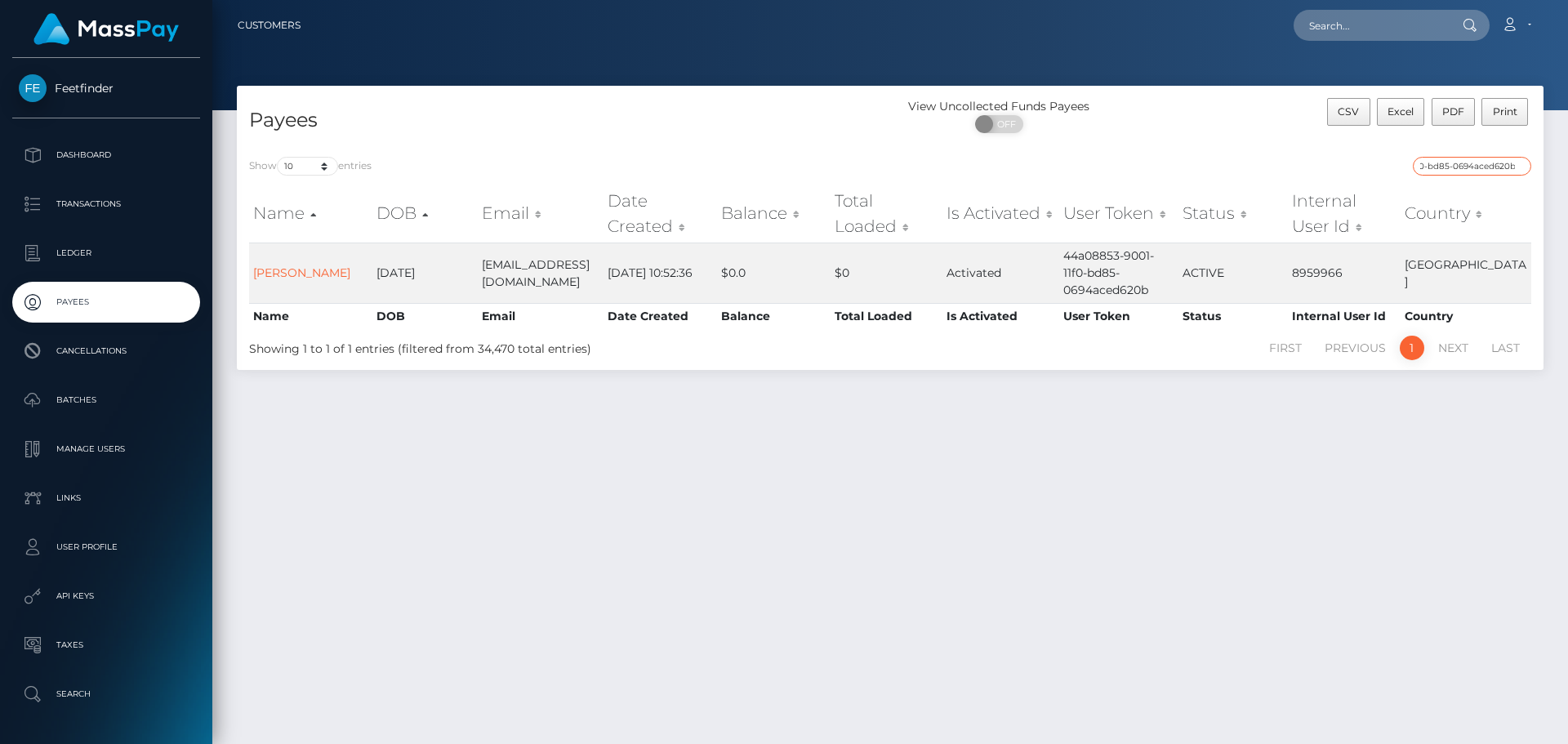
type input "44a08853-9001-11f0-bd85-0694aced620b"
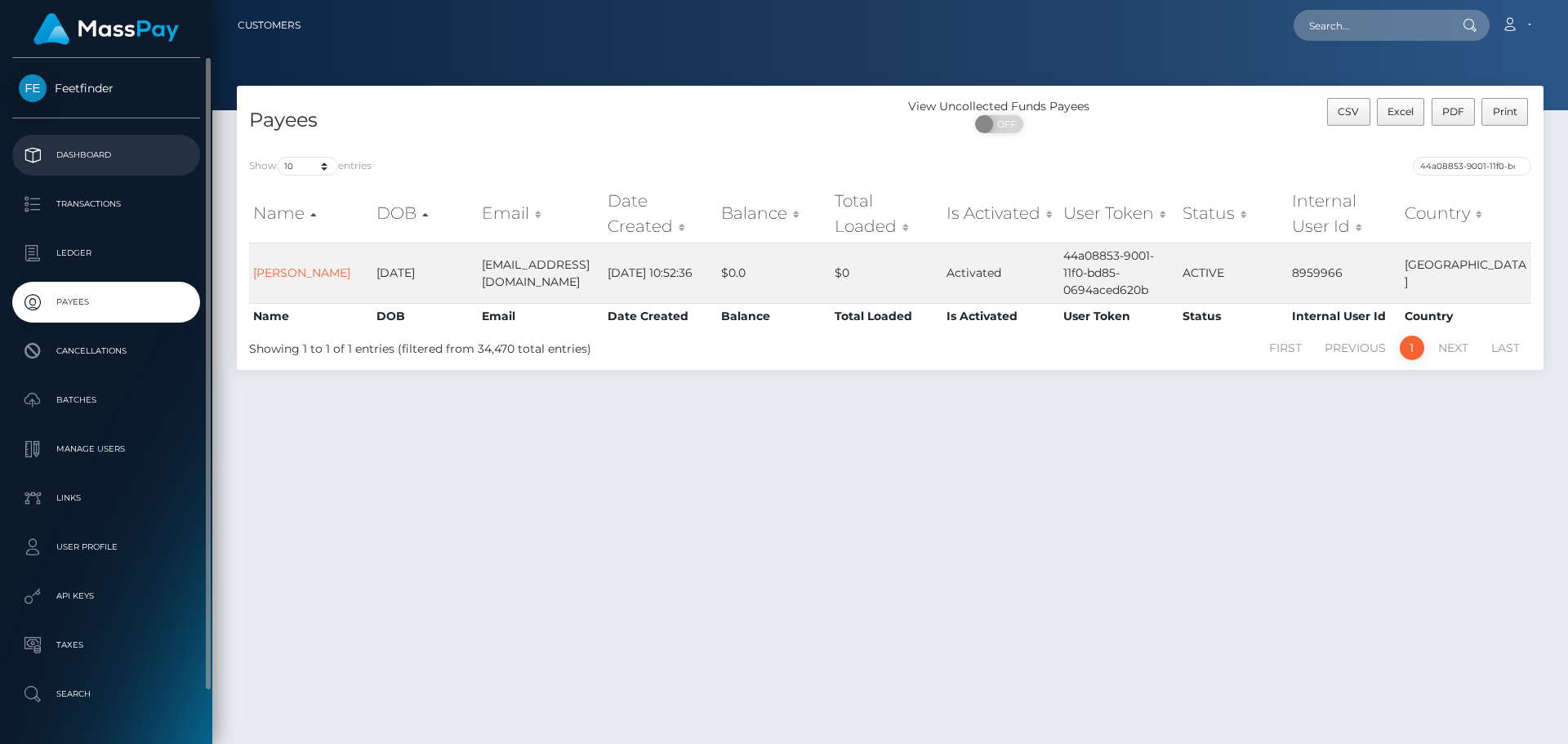
click at [86, 141] on link "Dashboard" at bounding box center [106, 155] width 188 height 41
